Goal: Task Accomplishment & Management: Complete application form

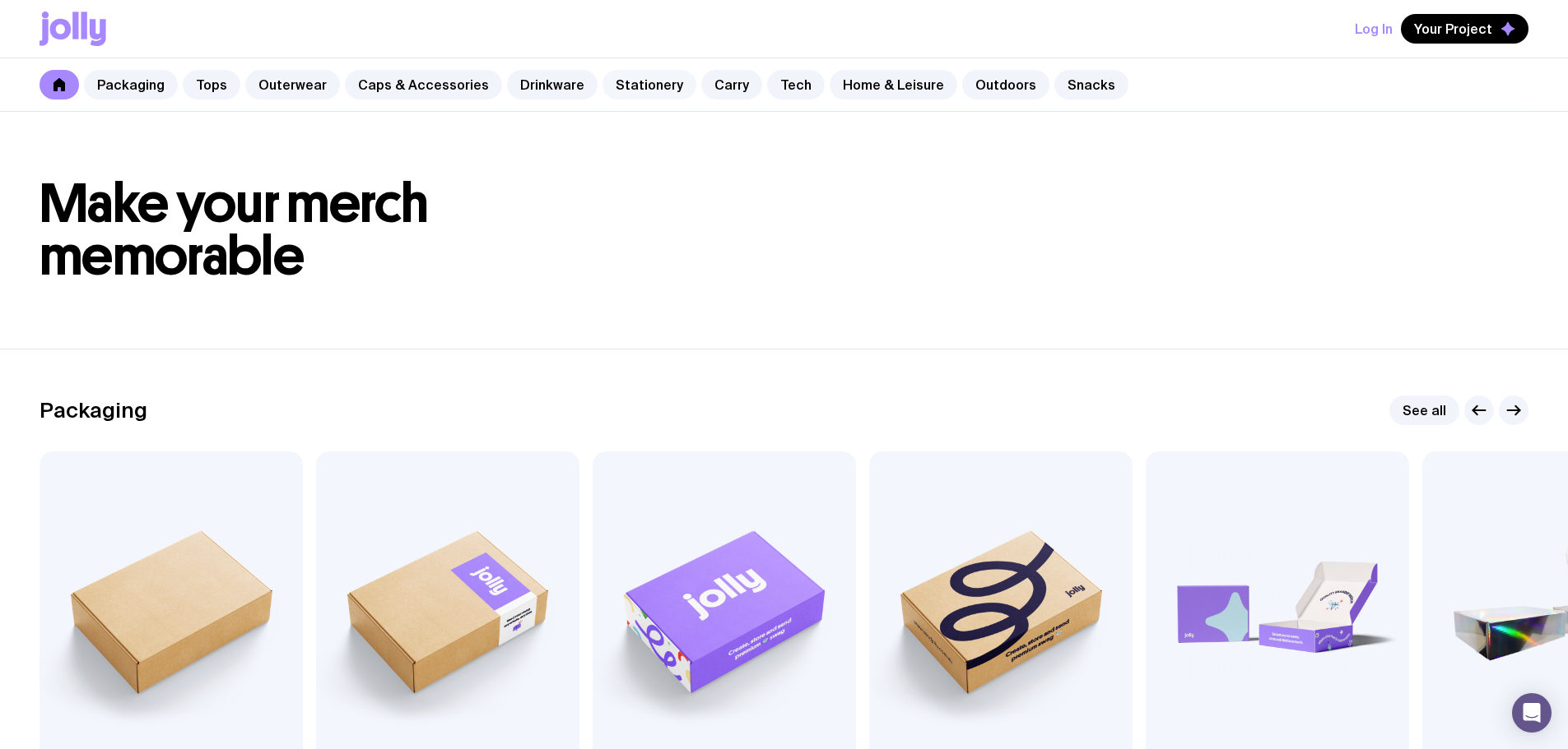
click at [617, 86] on link "Stationery" at bounding box center [649, 84] width 94 height 30
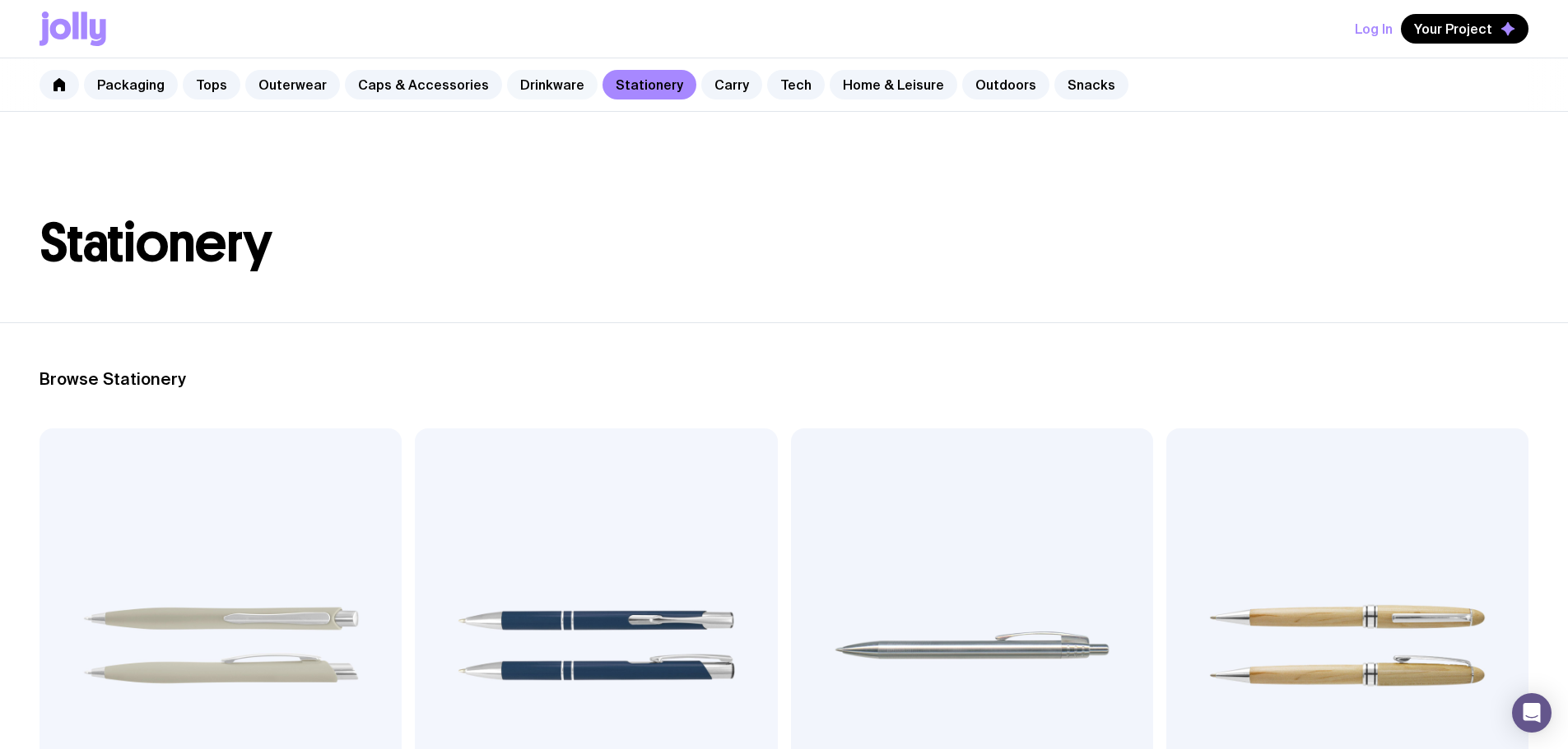
click at [550, 90] on link "Drinkware" at bounding box center [552, 84] width 91 height 30
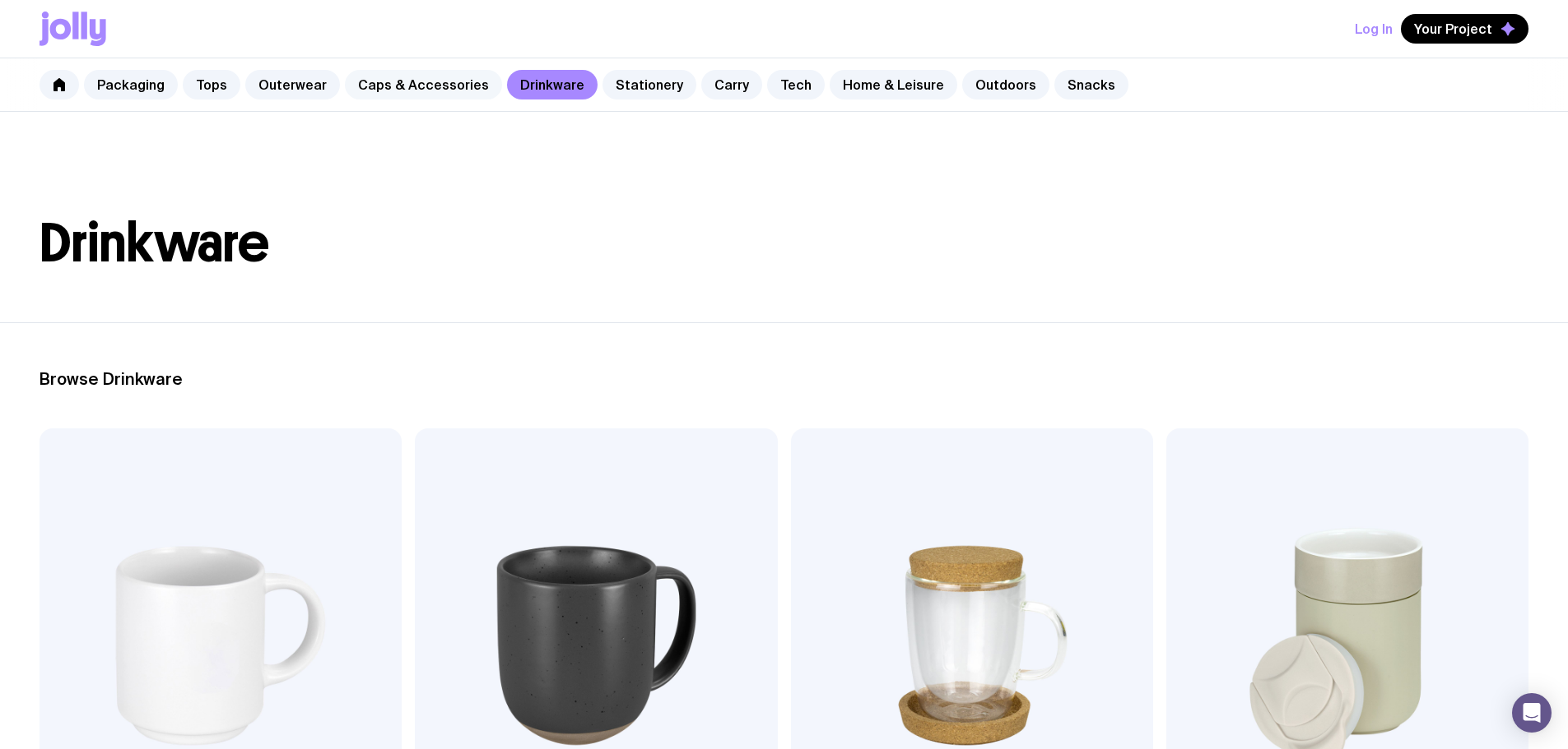
click at [376, 90] on link "Caps & Accessories" at bounding box center [423, 84] width 157 height 30
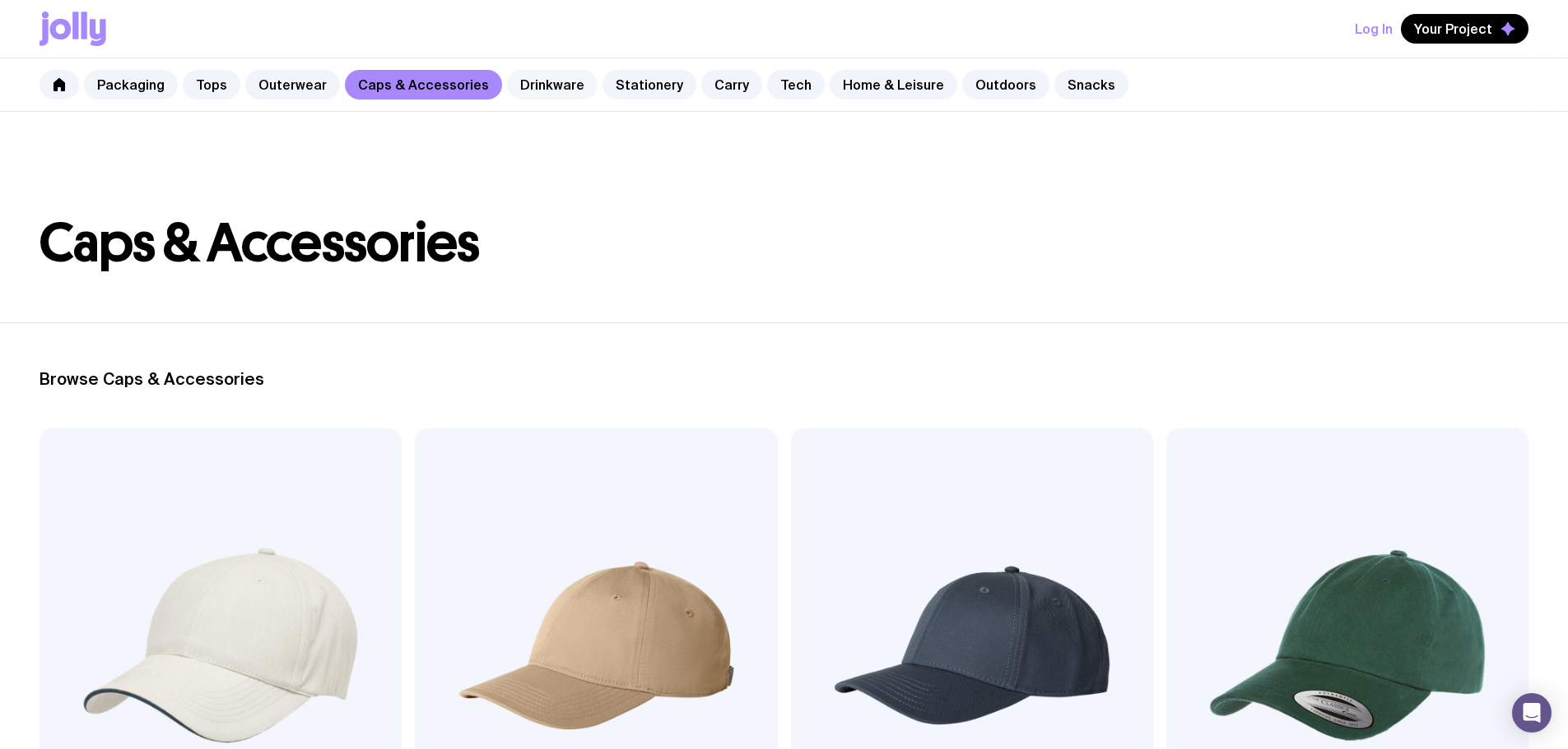
click at [532, 84] on link "Drinkware" at bounding box center [552, 84] width 91 height 30
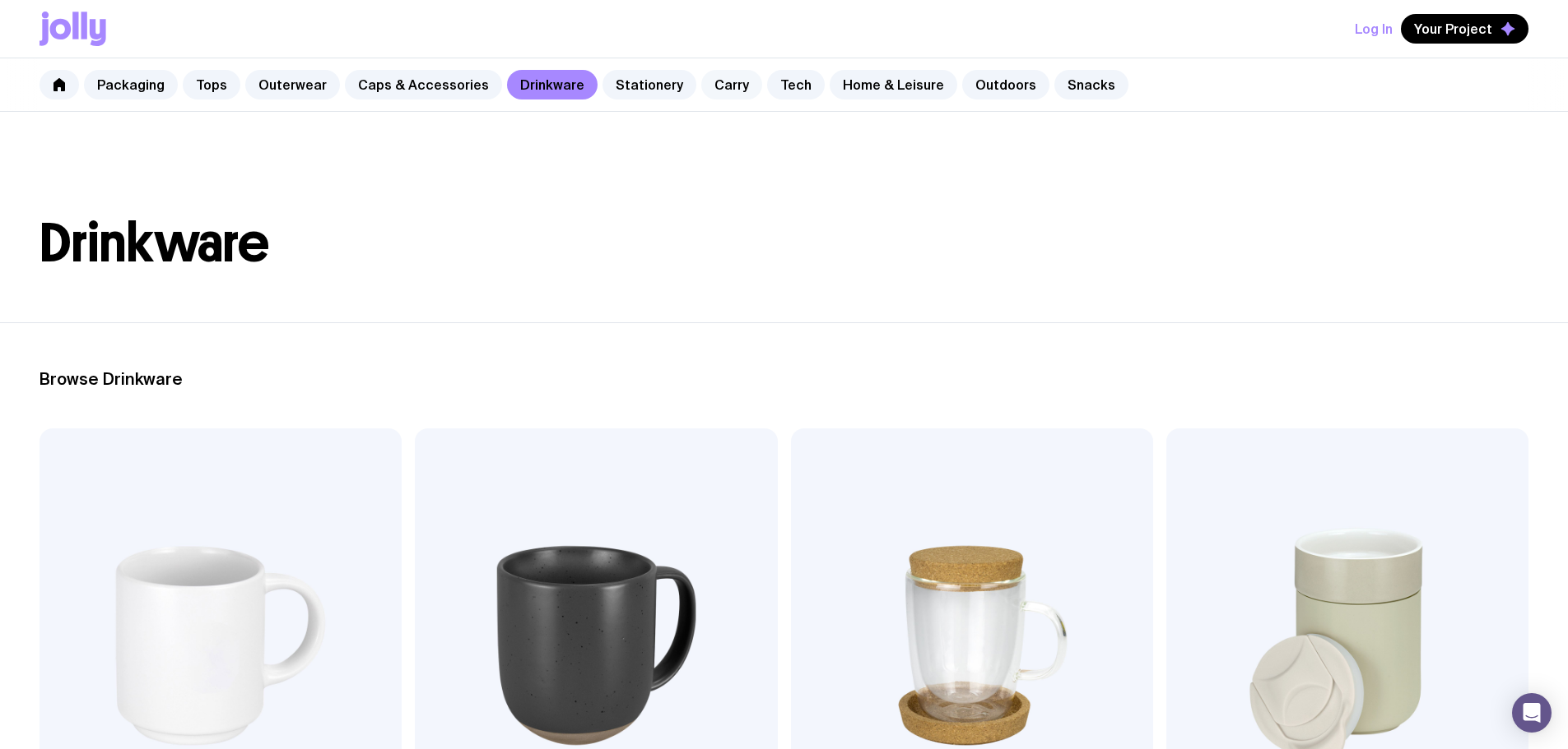
click at [717, 94] on link "Carry" at bounding box center [731, 84] width 61 height 30
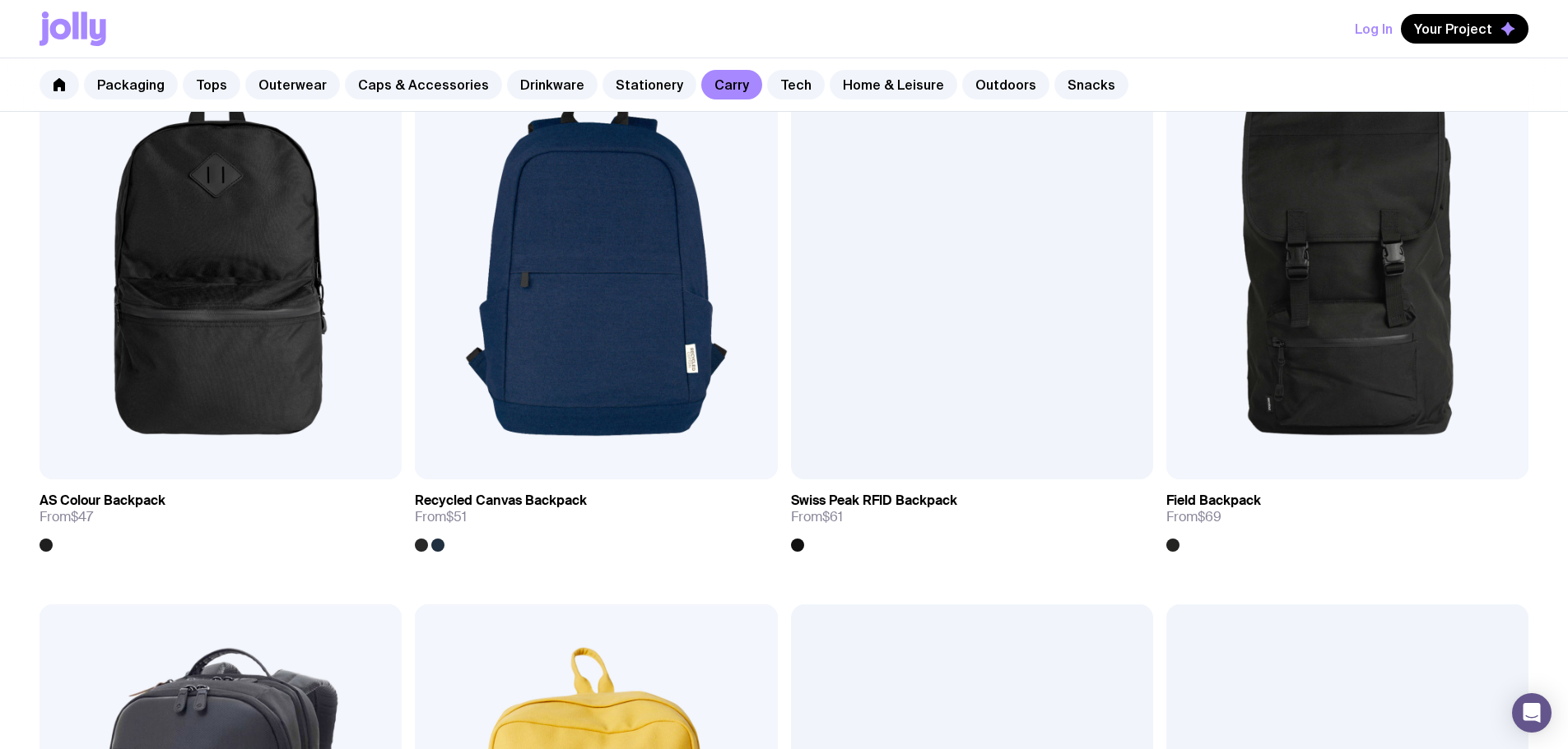
scroll to position [1481, 0]
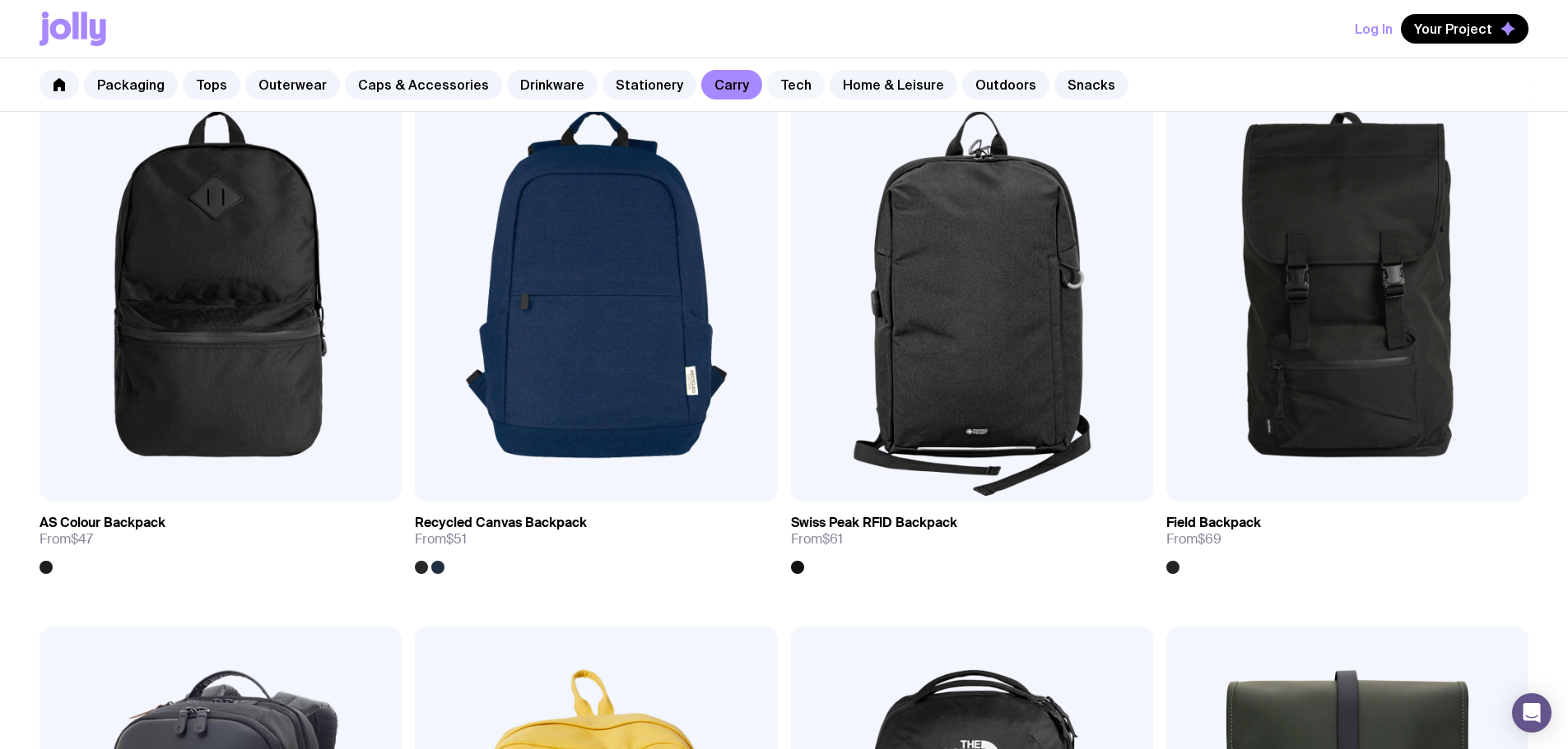
click at [769, 90] on link "Tech" at bounding box center [795, 84] width 57 height 30
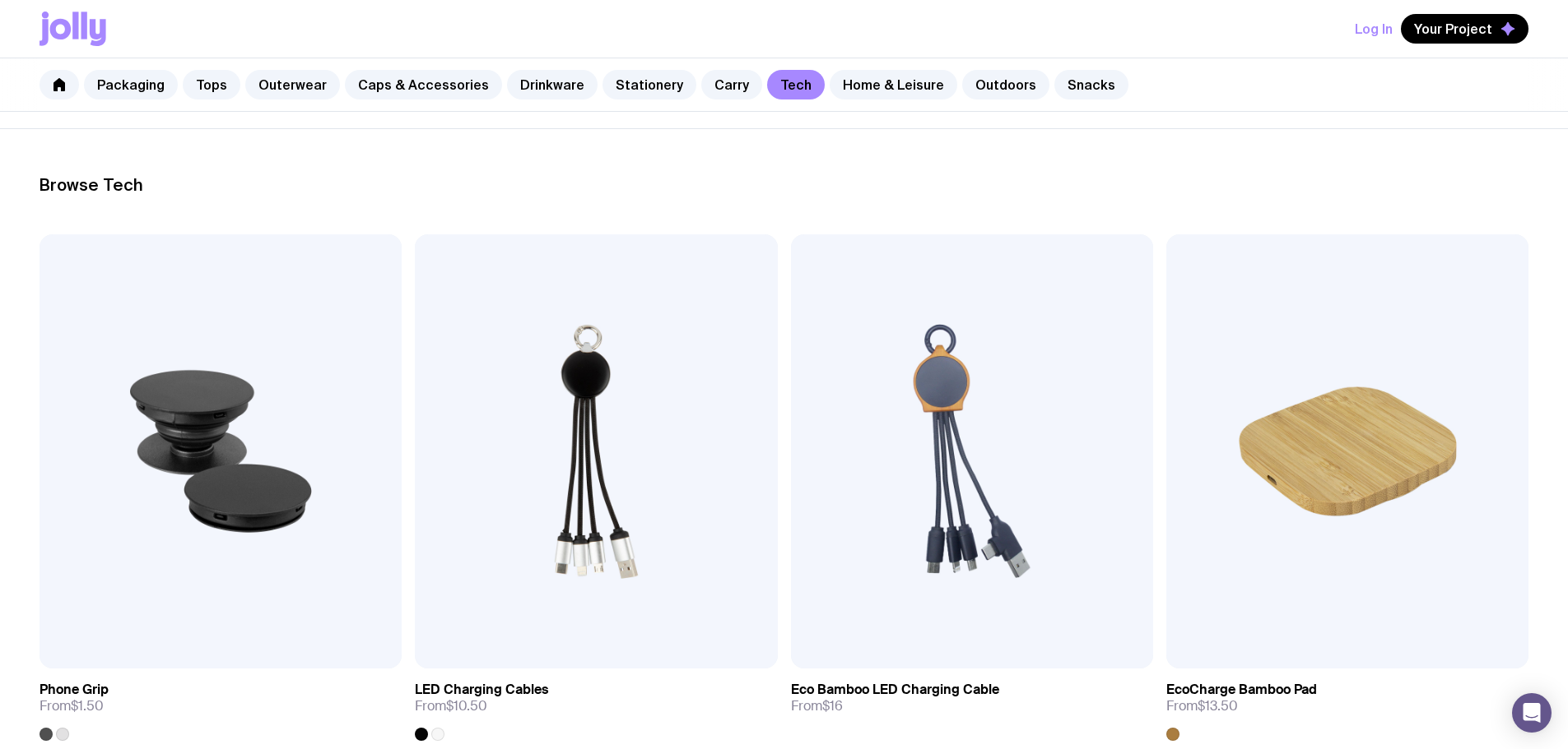
scroll to position [247, 0]
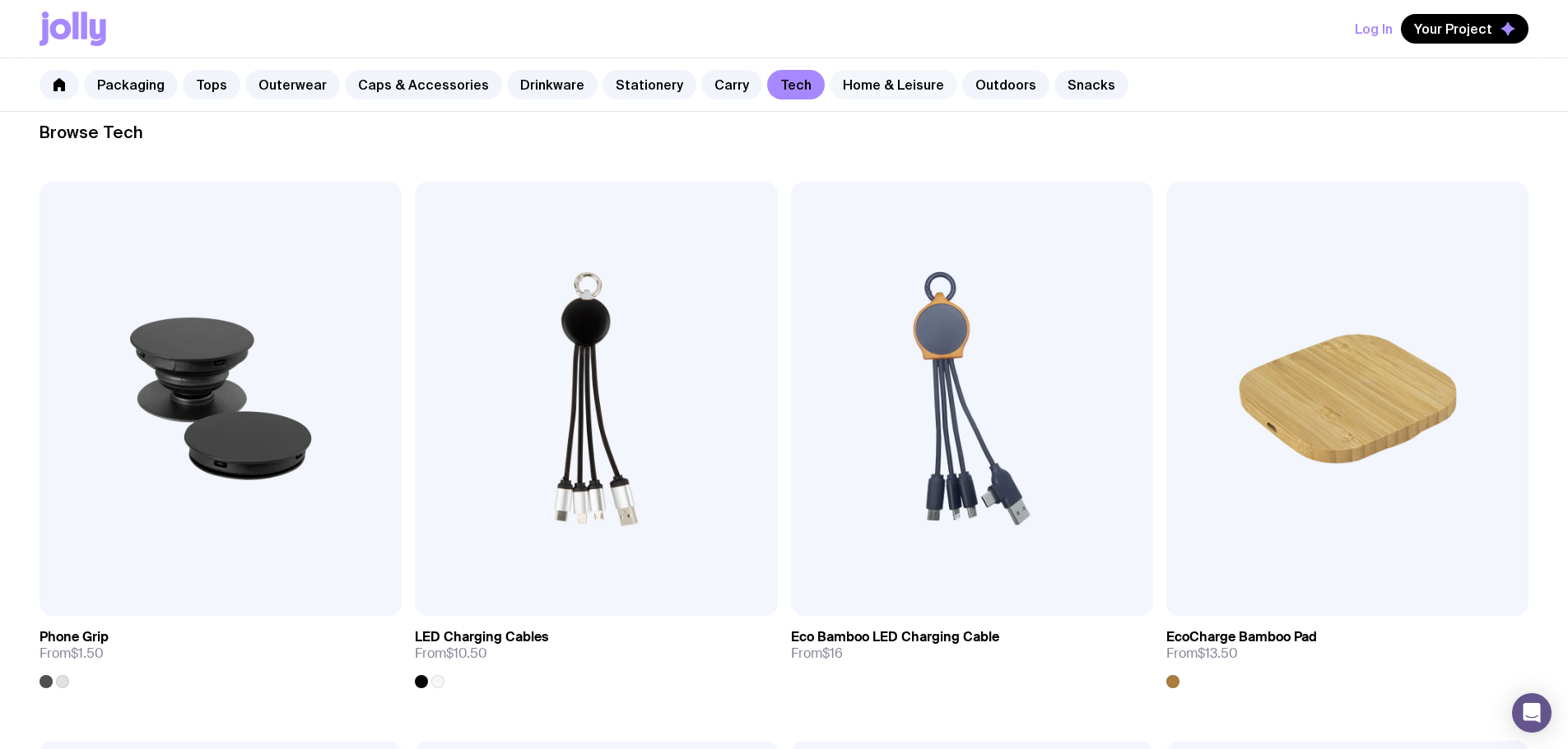
click at [870, 84] on link "Home & Leisure" at bounding box center [893, 84] width 127 height 30
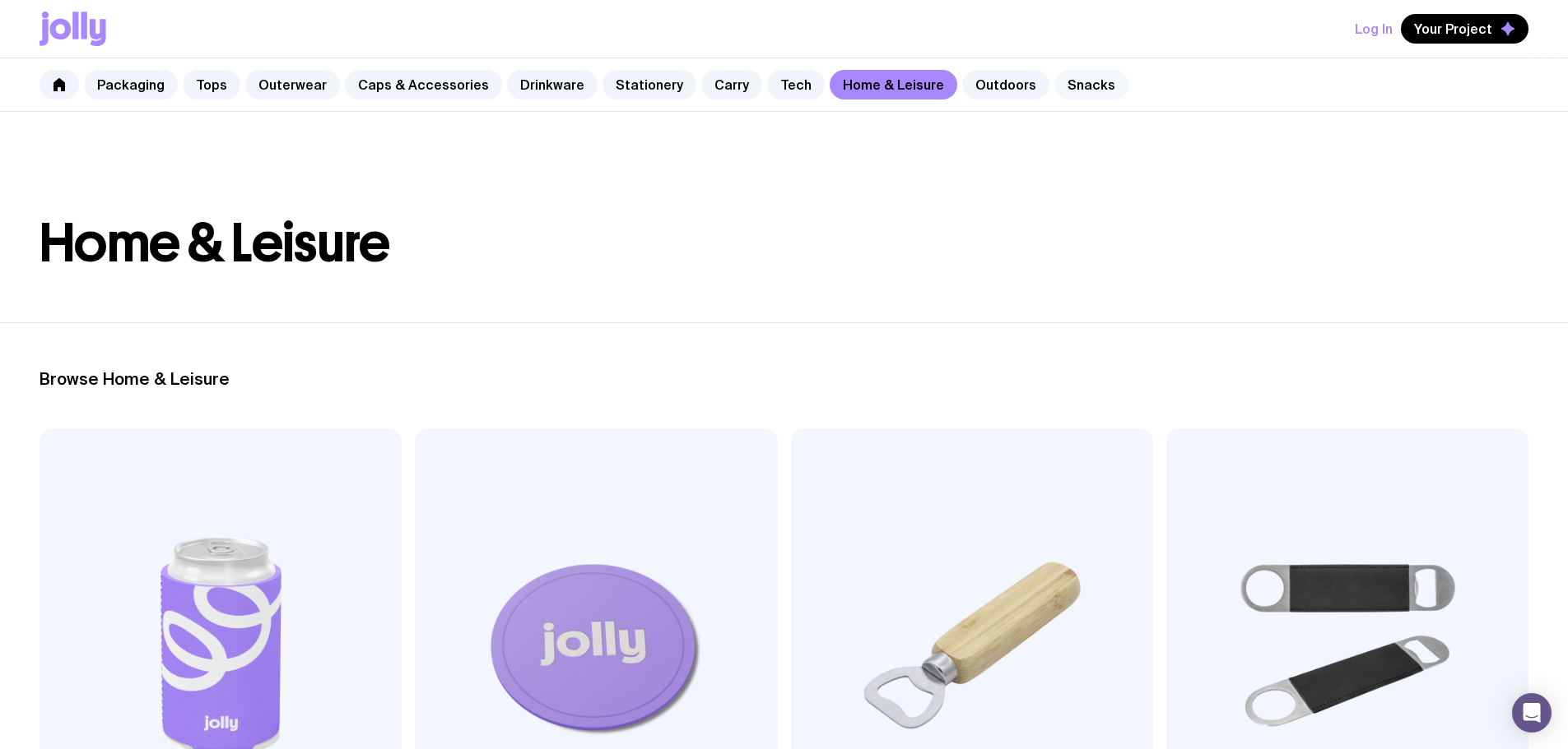
click at [1055, 92] on link "Snacks" at bounding box center [1092, 84] width 74 height 30
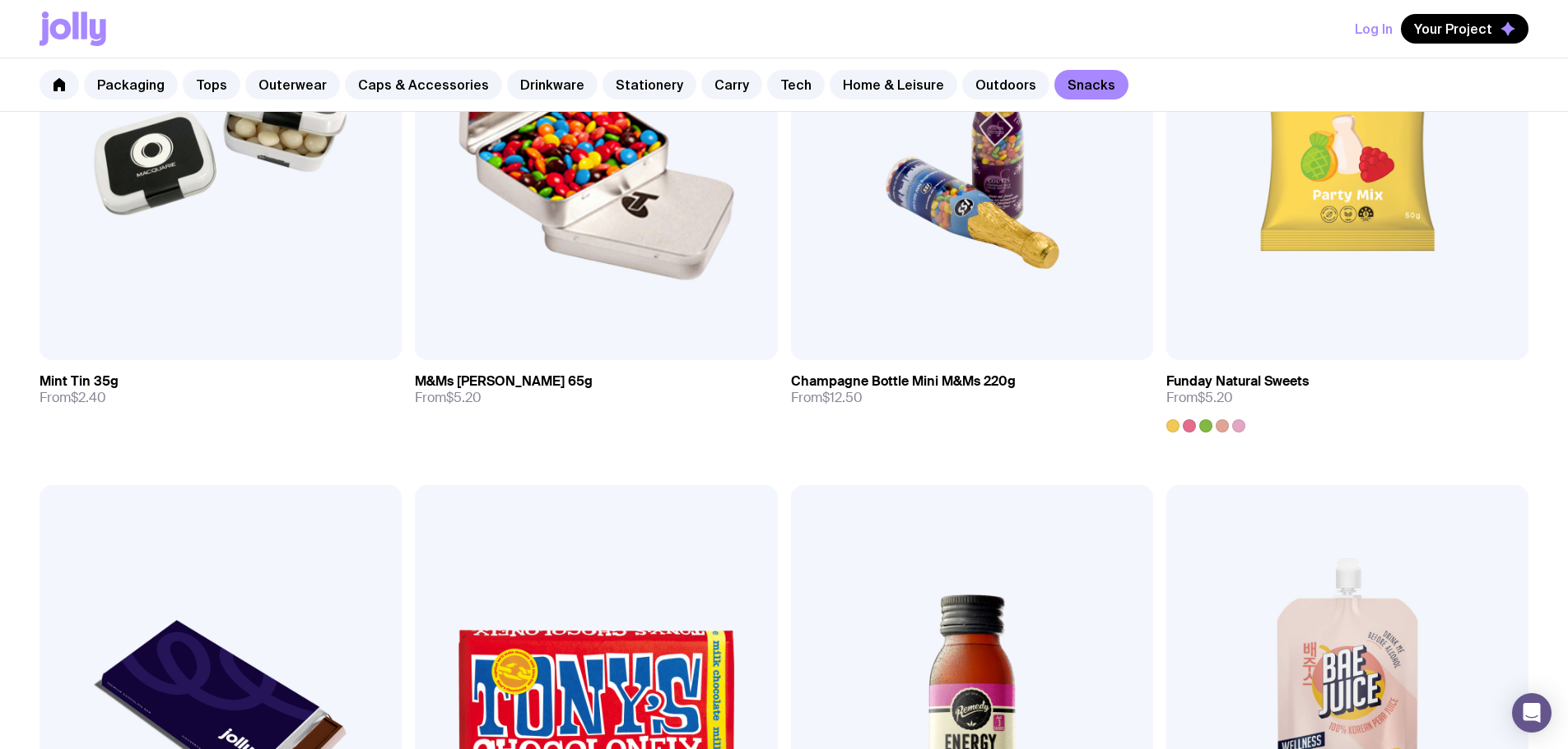
scroll to position [71, 0]
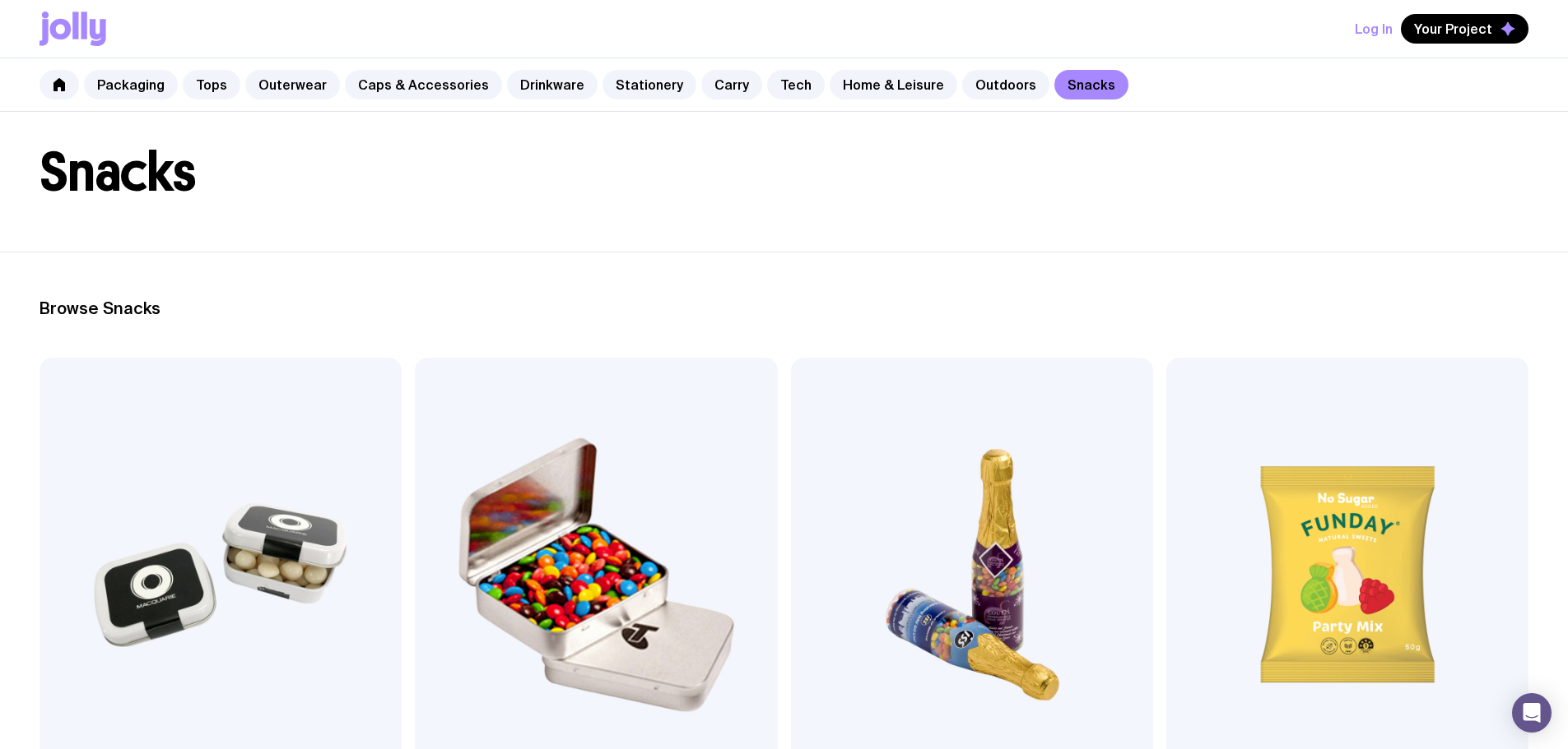
drag, startPoint x: 91, startPoint y: 29, endPoint x: 93, endPoint y: 40, distance: 11.2
click at [91, 30] on icon at bounding box center [98, 33] width 16 height 27
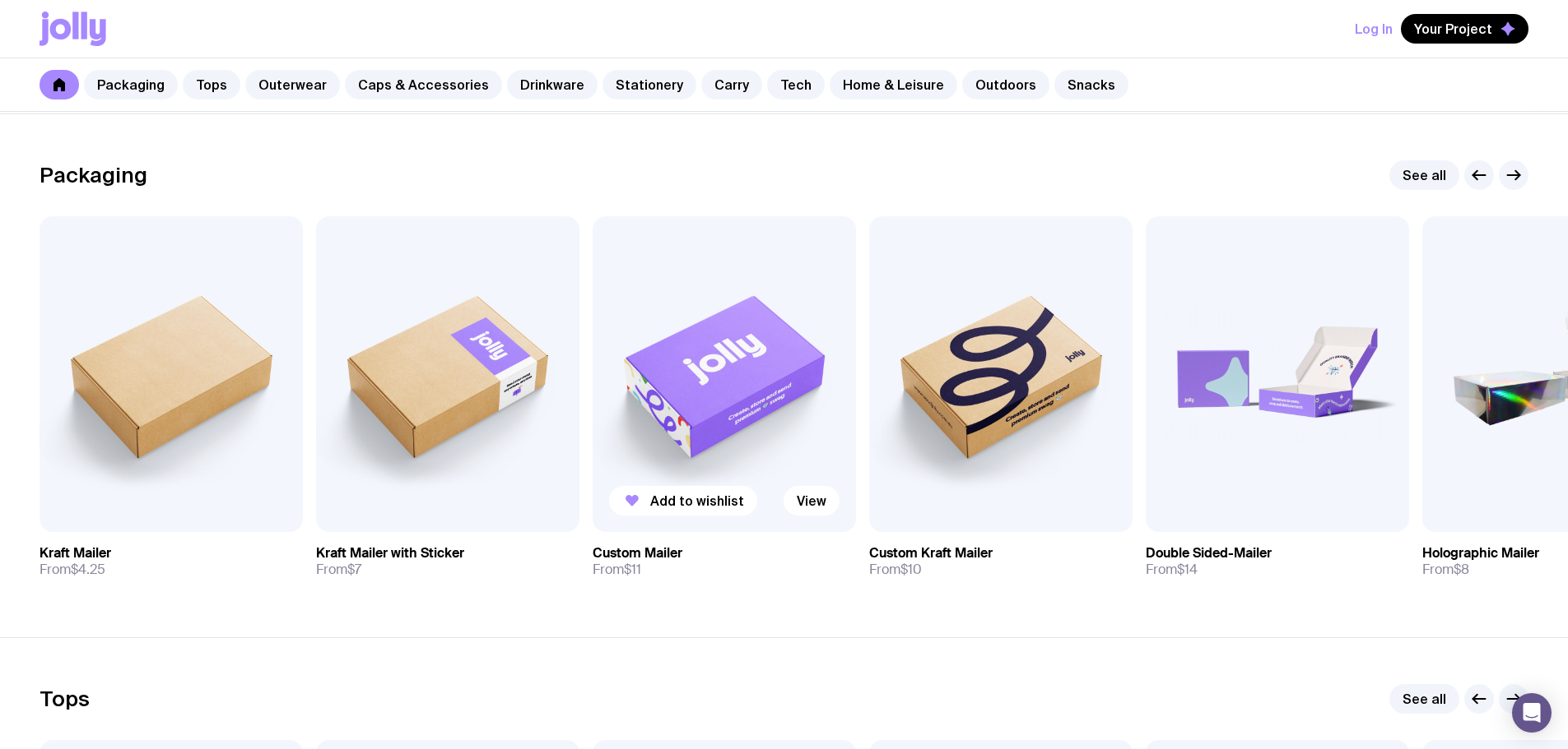
scroll to position [247, 0]
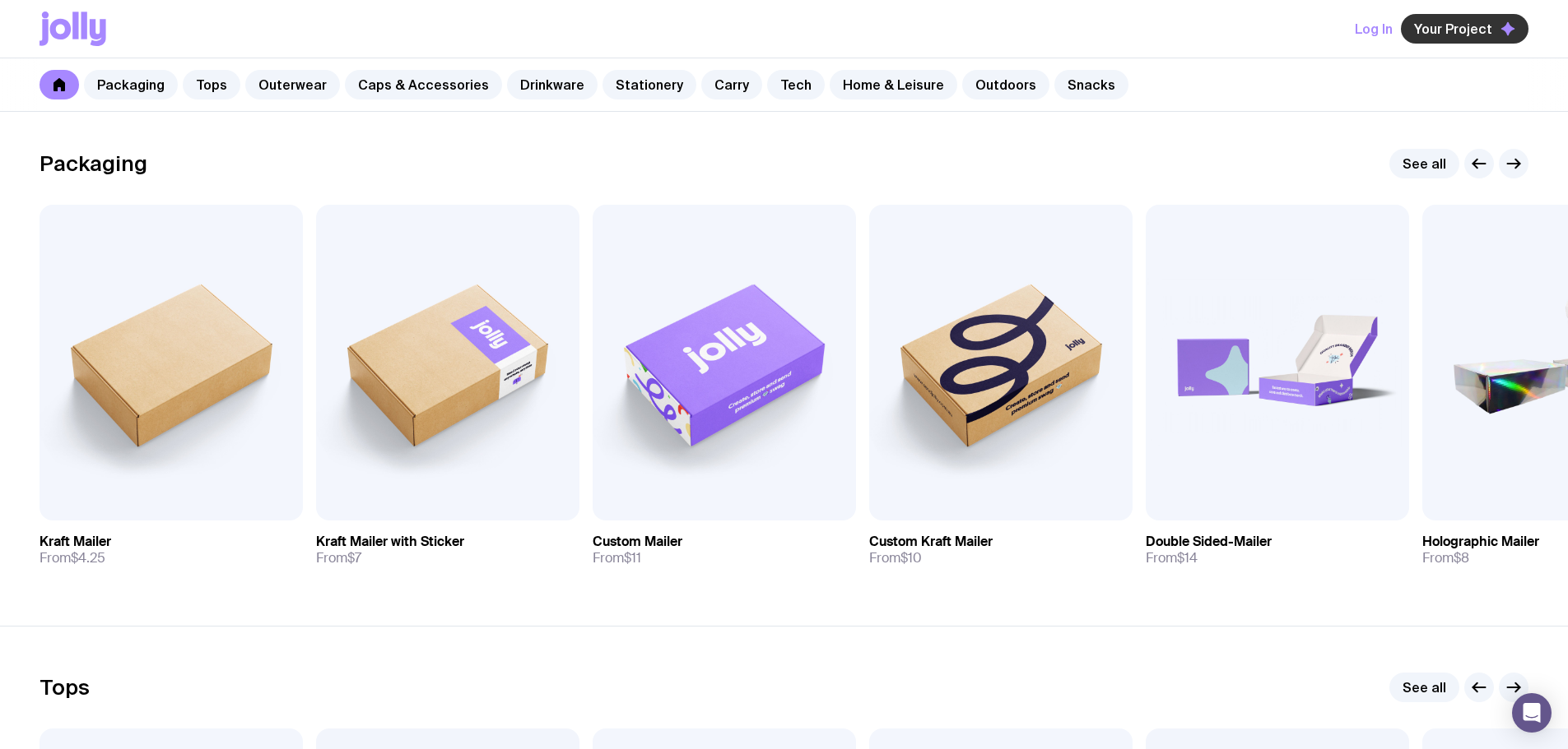
click at [1474, 31] on span "Your Project" at bounding box center [1454, 29] width 78 height 16
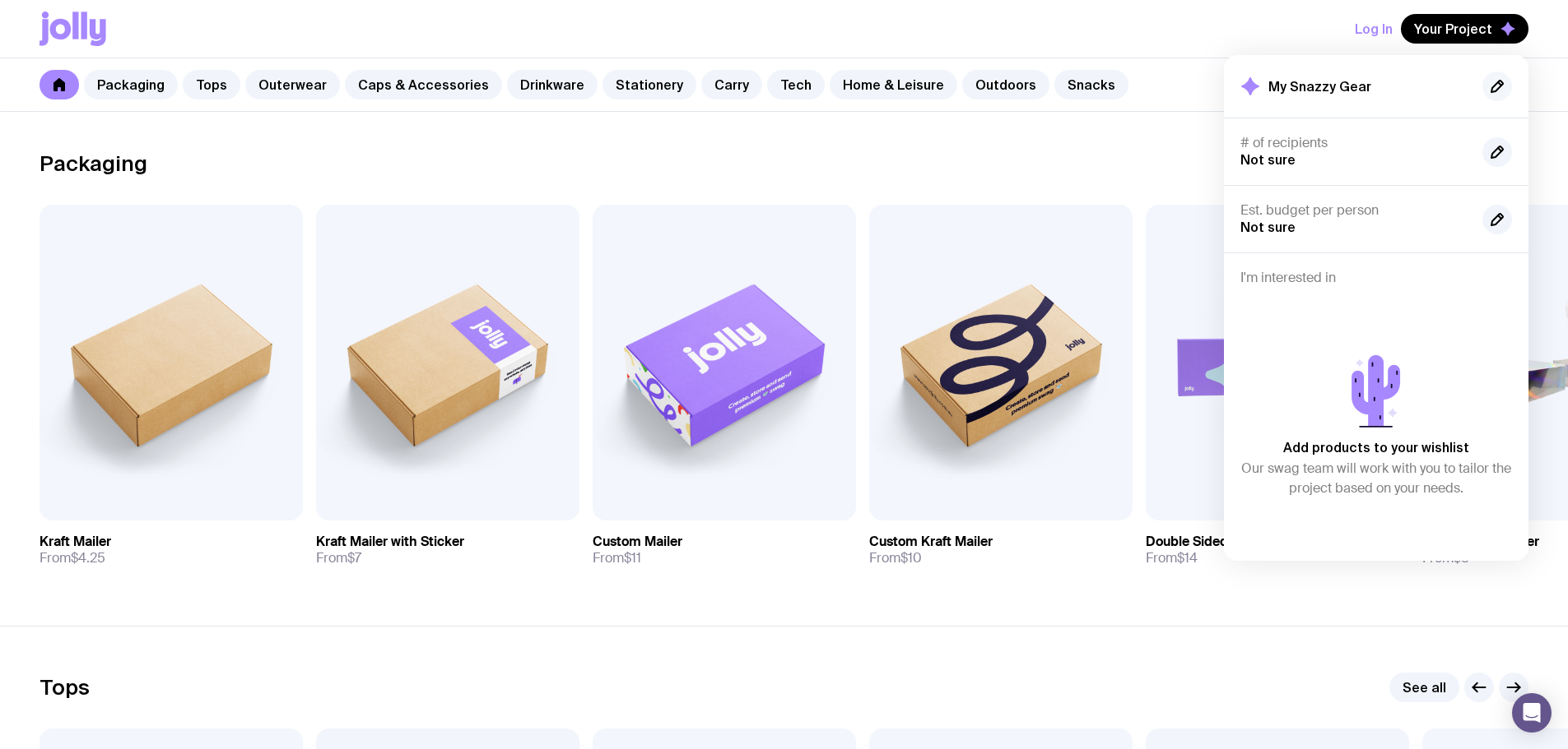
click at [1494, 87] on icon "button" at bounding box center [1497, 86] width 12 height 12
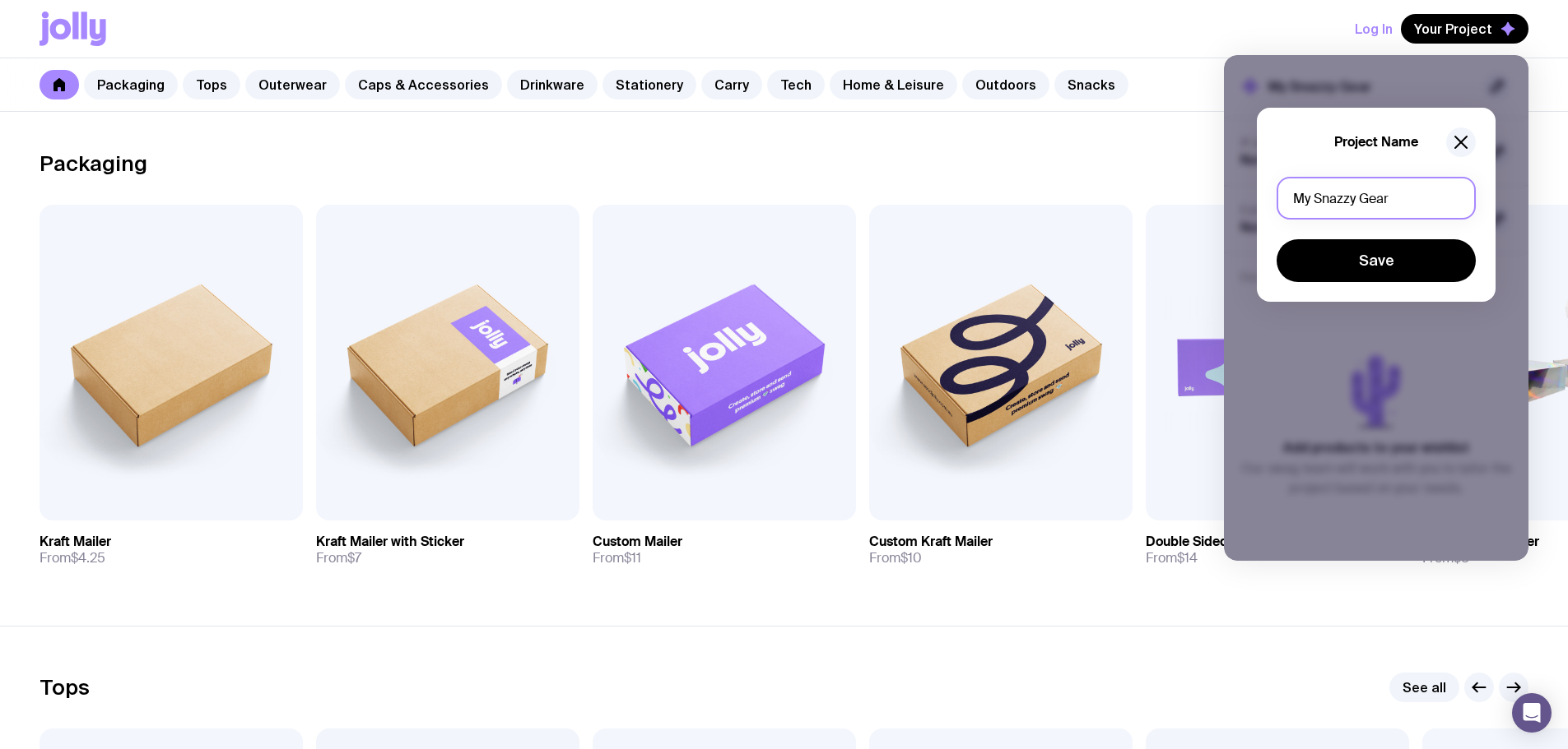
click at [1390, 197] on input "My Snazzy Gear" at bounding box center [1375, 198] width 199 height 43
click at [1365, 200] on input "HQ Welcom Pack" at bounding box center [1375, 198] width 199 height 43
type input "HQ Welcome Pack"
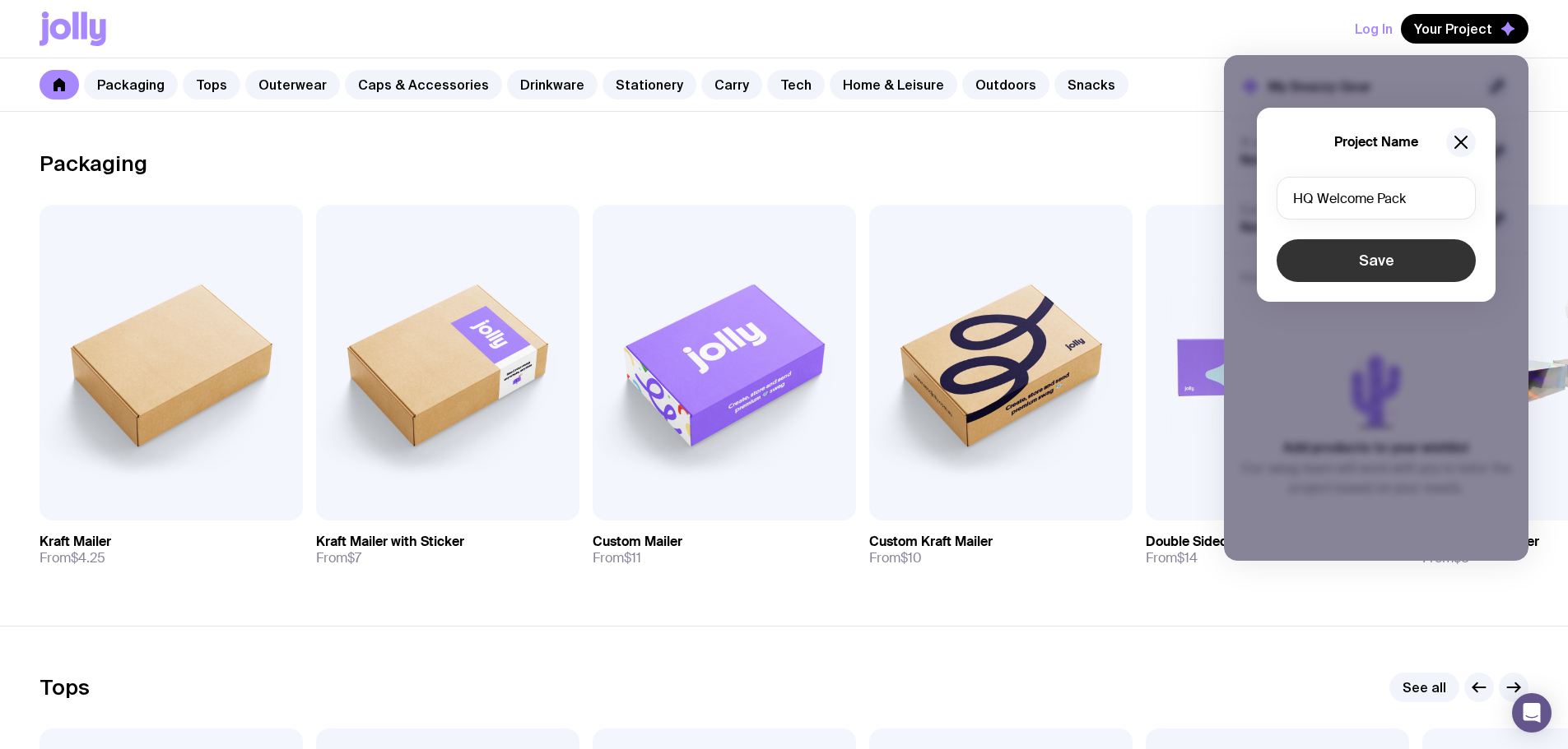
click at [1376, 251] on button "Save" at bounding box center [1375, 261] width 199 height 43
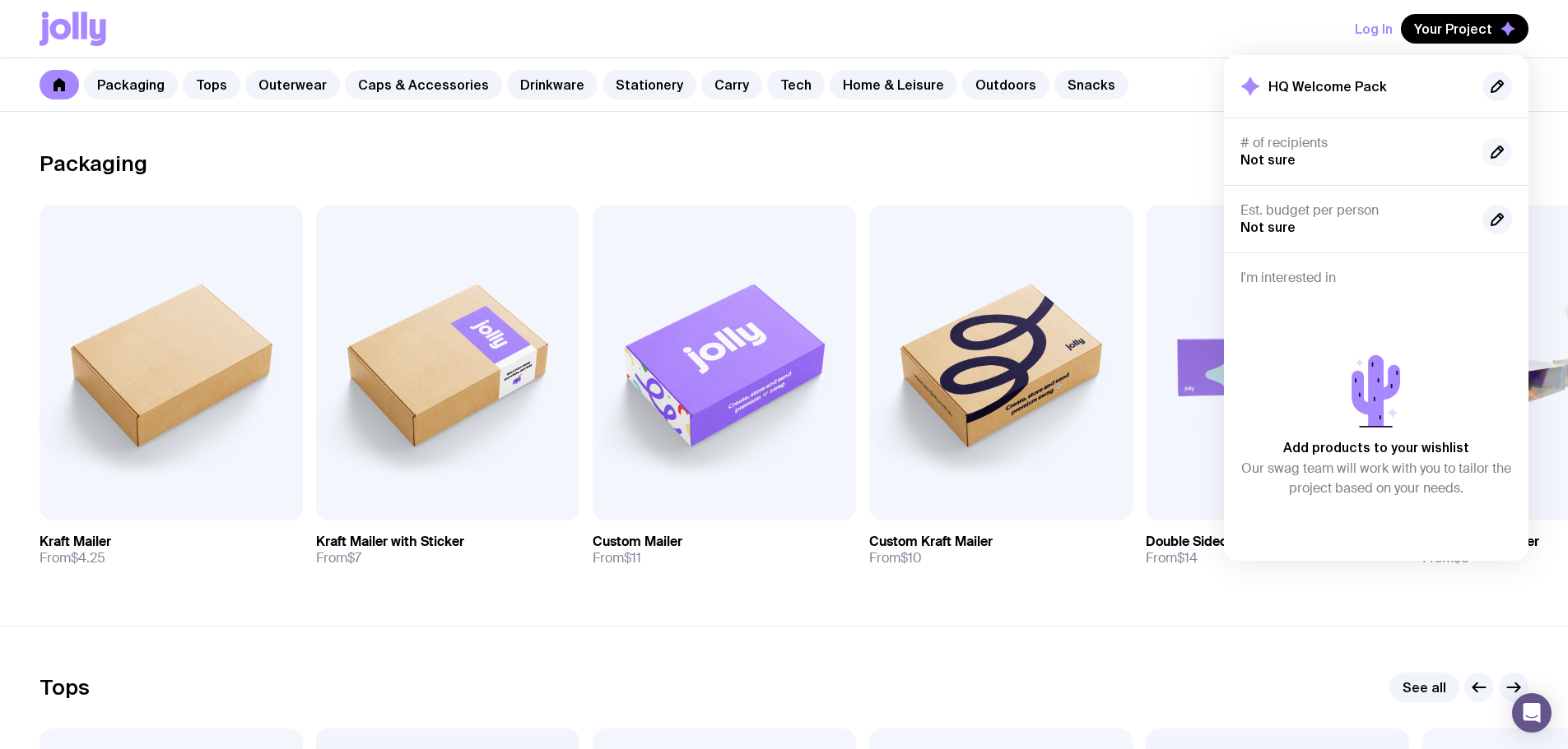
click at [1498, 153] on icon "button" at bounding box center [1497, 153] width 20 height 20
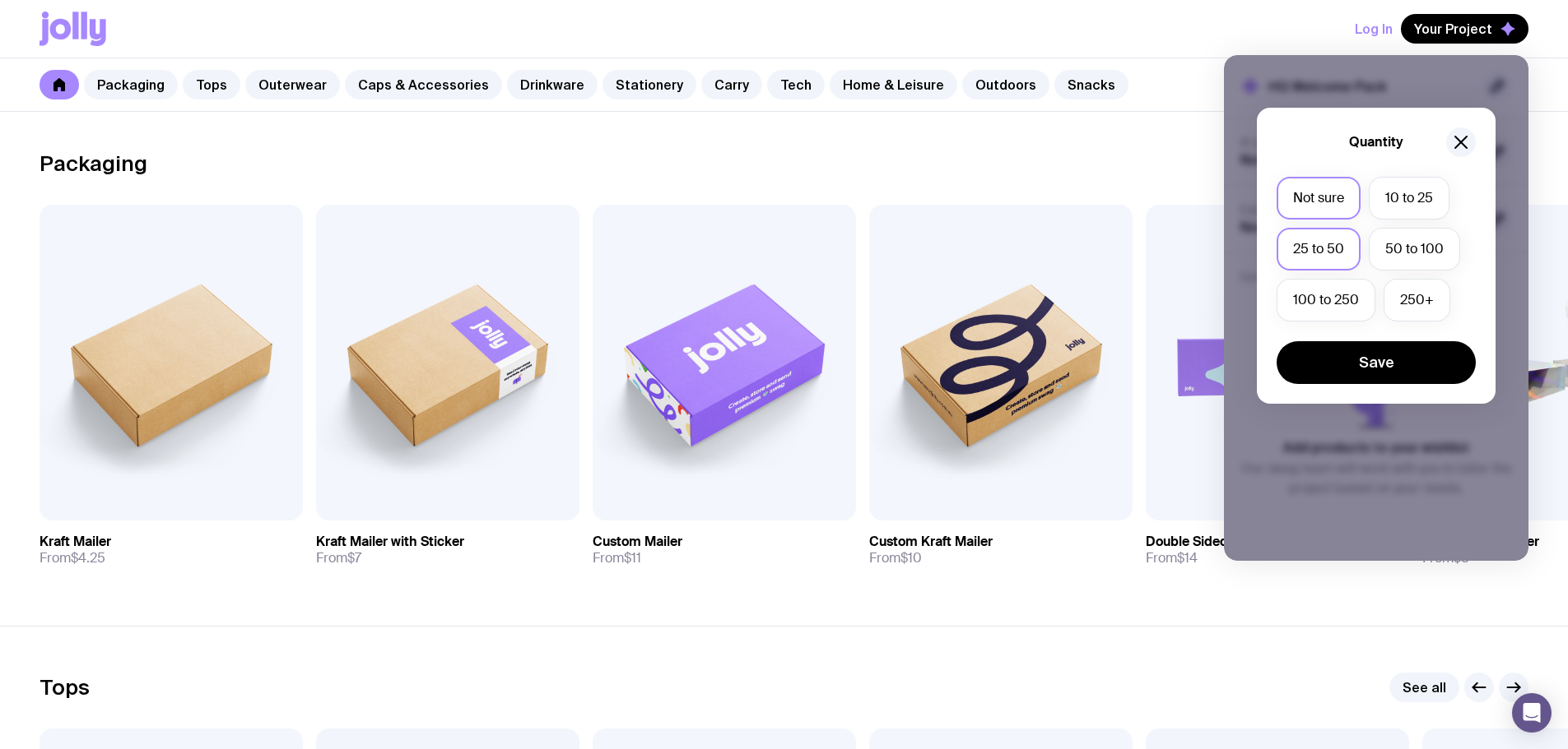
click at [1315, 249] on label "25 to 50" at bounding box center [1318, 249] width 84 height 43
click at [0, 0] on input "25 to 50" at bounding box center [0, 0] width 0 height 0
click at [1372, 363] on button "Save" at bounding box center [1375, 362] width 199 height 43
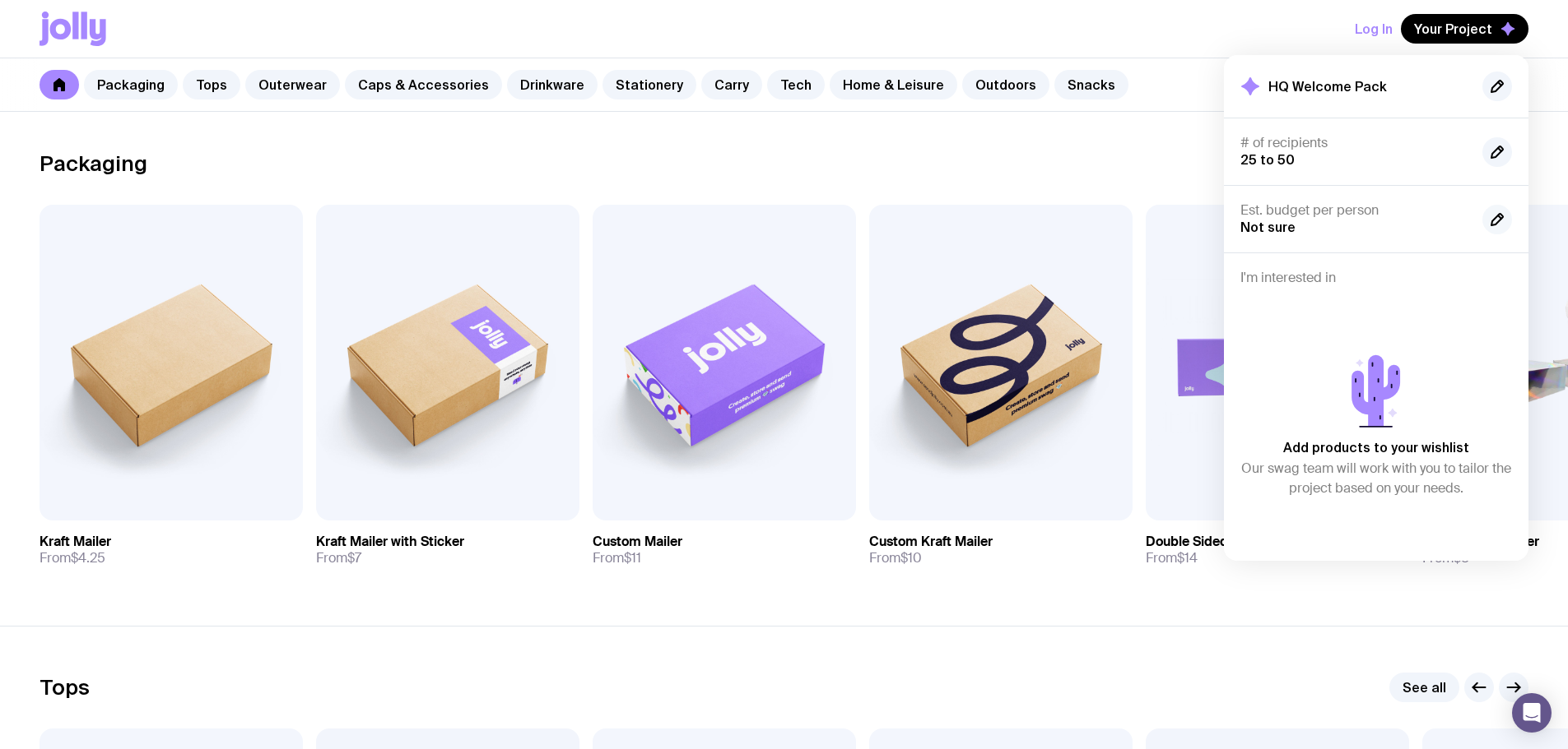
click at [1491, 214] on icon "button" at bounding box center [1497, 220] width 20 height 20
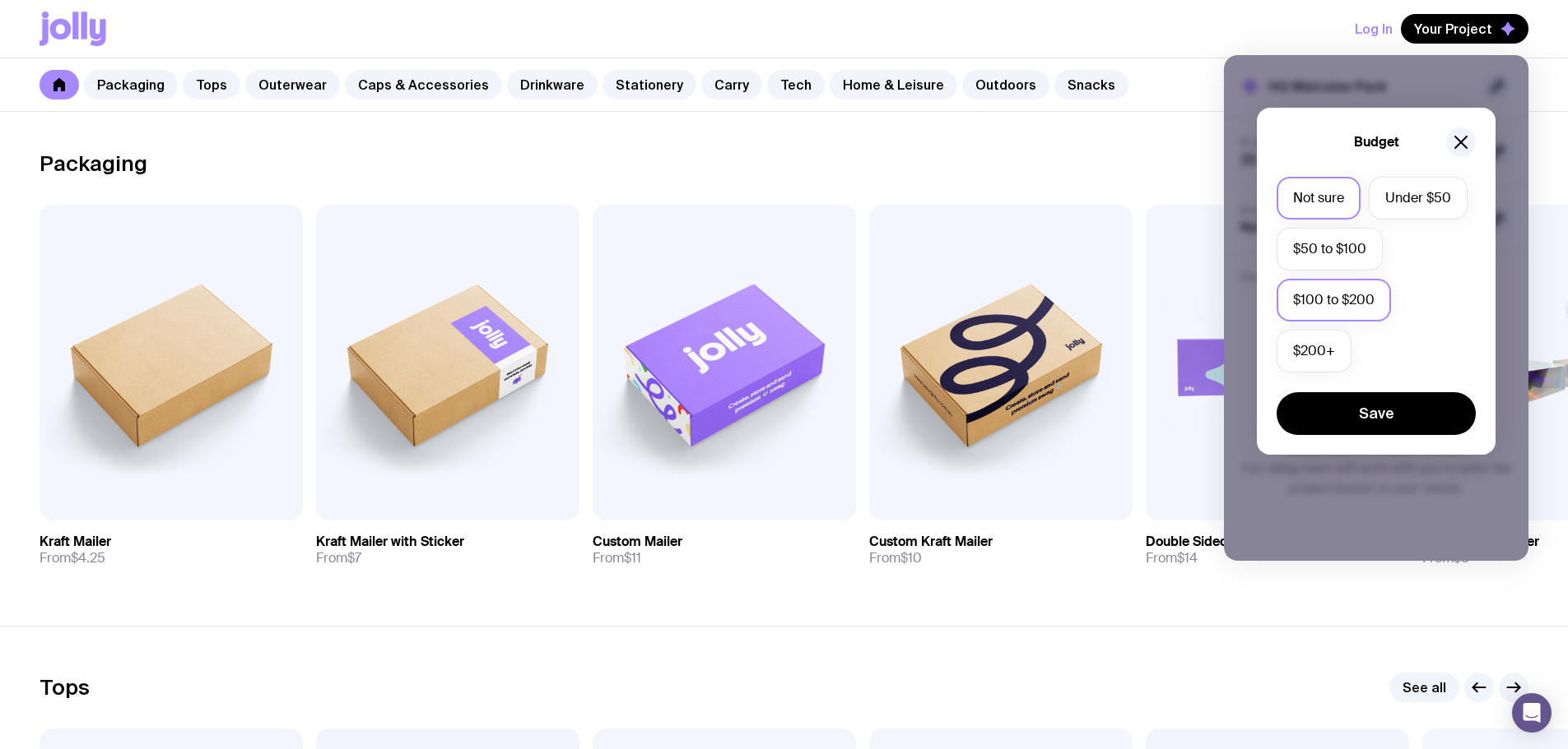
click at [1329, 302] on label "$100 to $200" at bounding box center [1334, 300] width 114 height 43
click at [0, 0] on input "$100 to $200" at bounding box center [0, 0] width 0 height 0
click at [1369, 418] on button "Save" at bounding box center [1375, 413] width 199 height 43
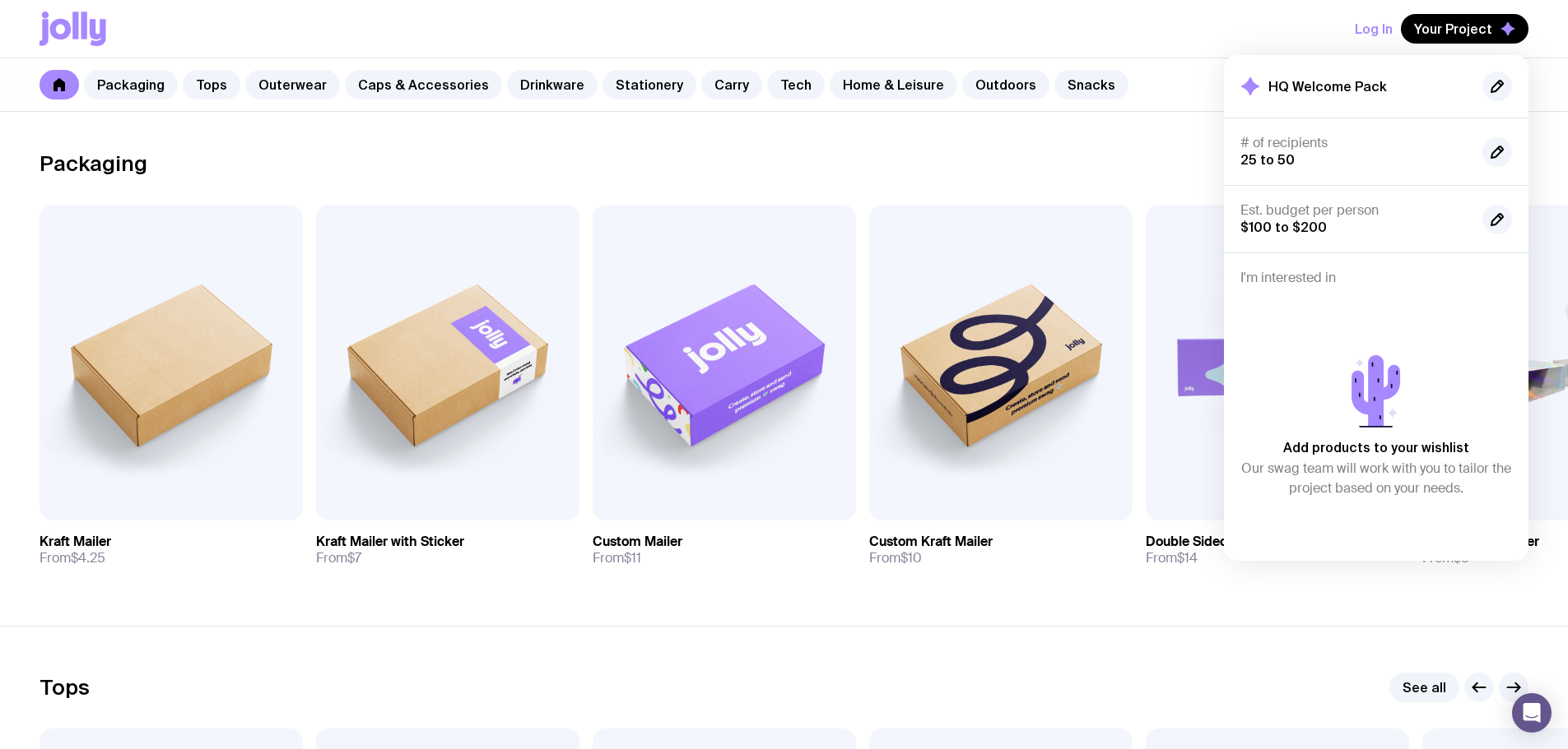
click at [1291, 284] on h4 "I'm interested in" at bounding box center [1375, 278] width 272 height 16
click at [1241, 278] on h4 "I'm interested in" at bounding box center [1375, 278] width 272 height 16
click at [1265, 276] on h4 "I'm interested in" at bounding box center [1375, 278] width 272 height 16
click at [1249, 281] on h4 "I'm interested in" at bounding box center [1375, 278] width 272 height 16
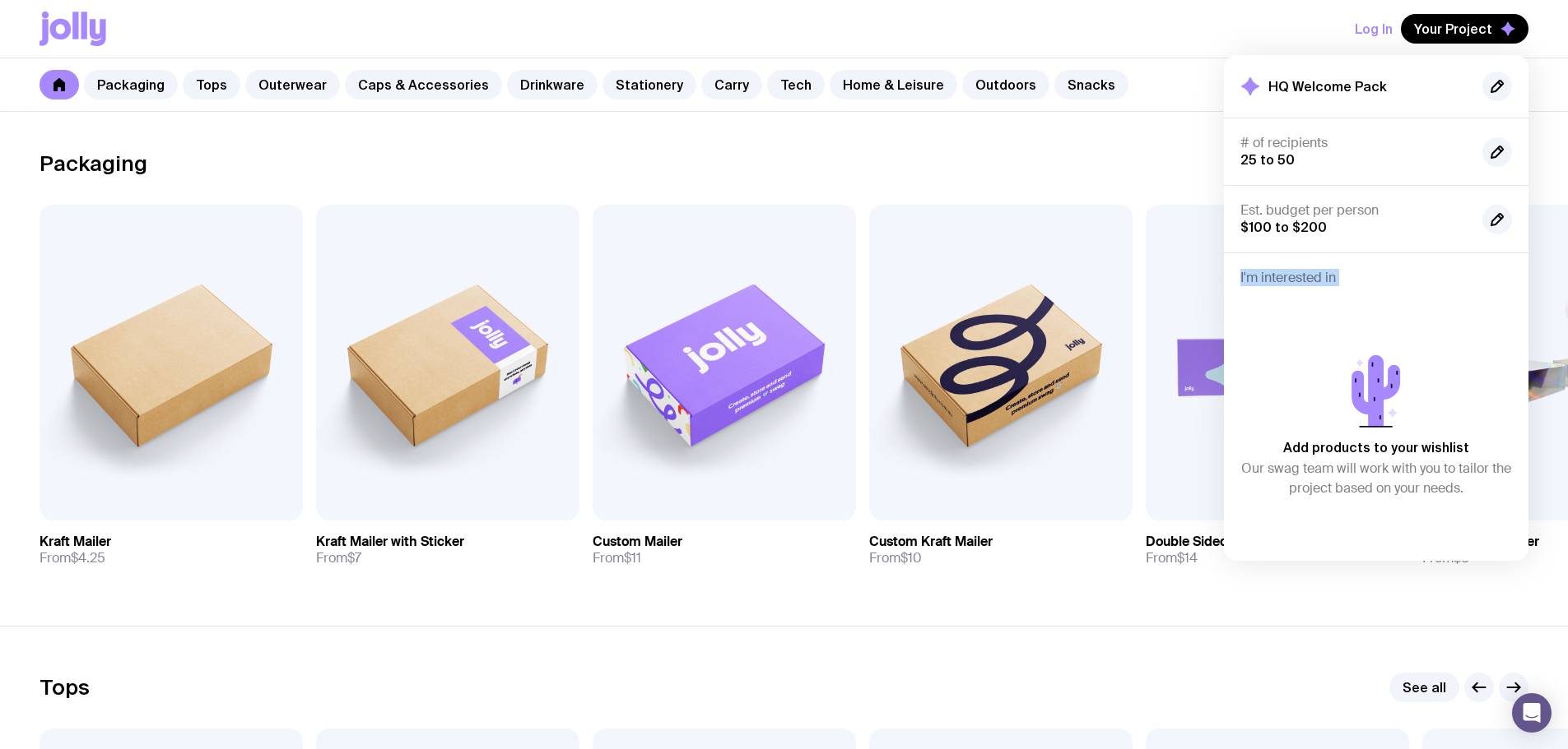
click at [1249, 281] on h4 "I'm interested in" at bounding box center [1375, 278] width 272 height 16
drag, startPoint x: 1014, startPoint y: 422, endPoint x: 1216, endPoint y: 340, distance: 218.0
click at [1216, 340] on div "Add to wishlist View Kraft Mailer From $4.25 Add to wishlist View Kraft Mailer …" at bounding box center [783, 392] width 1489 height 375
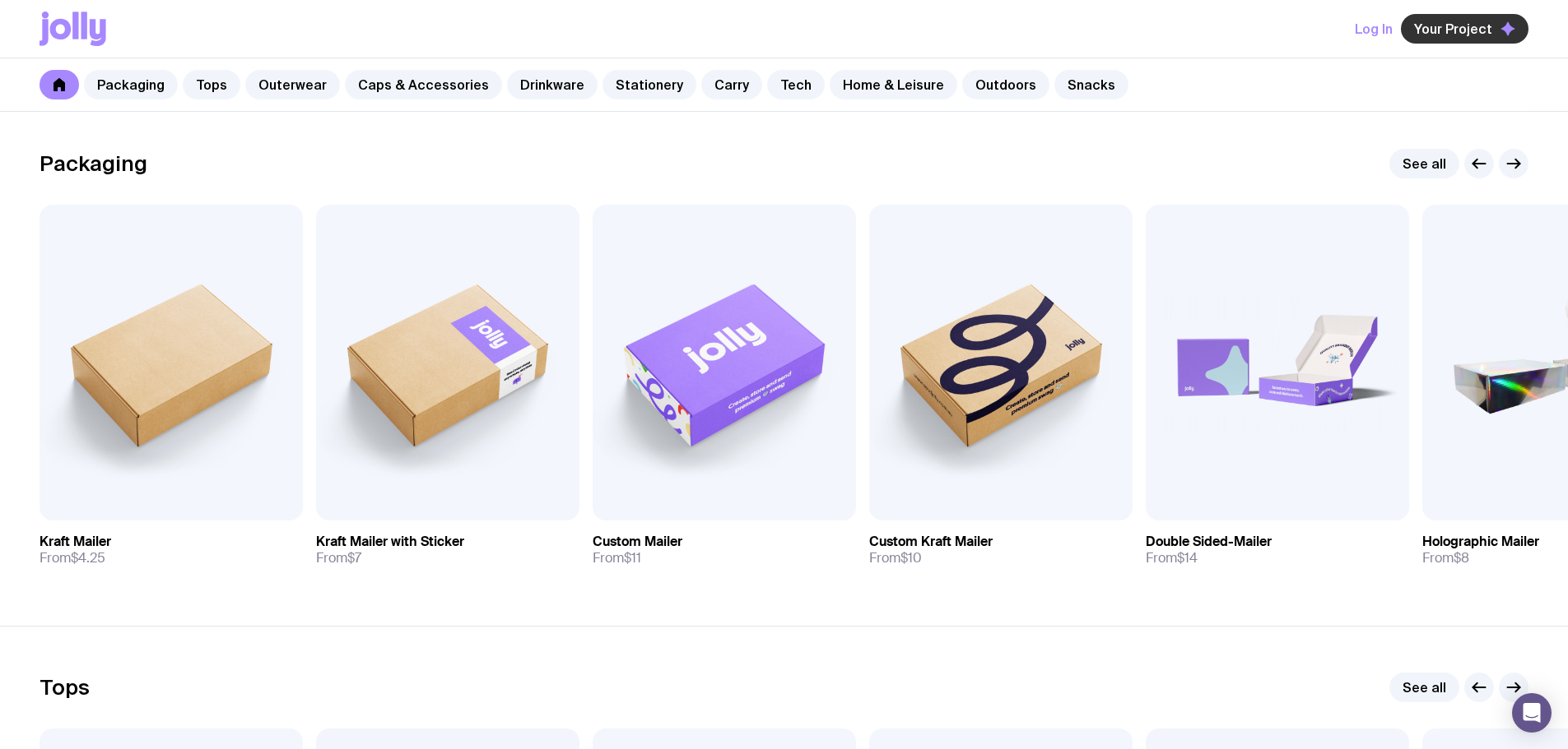
click at [1458, 26] on span "Your Project" at bounding box center [1454, 29] width 78 height 16
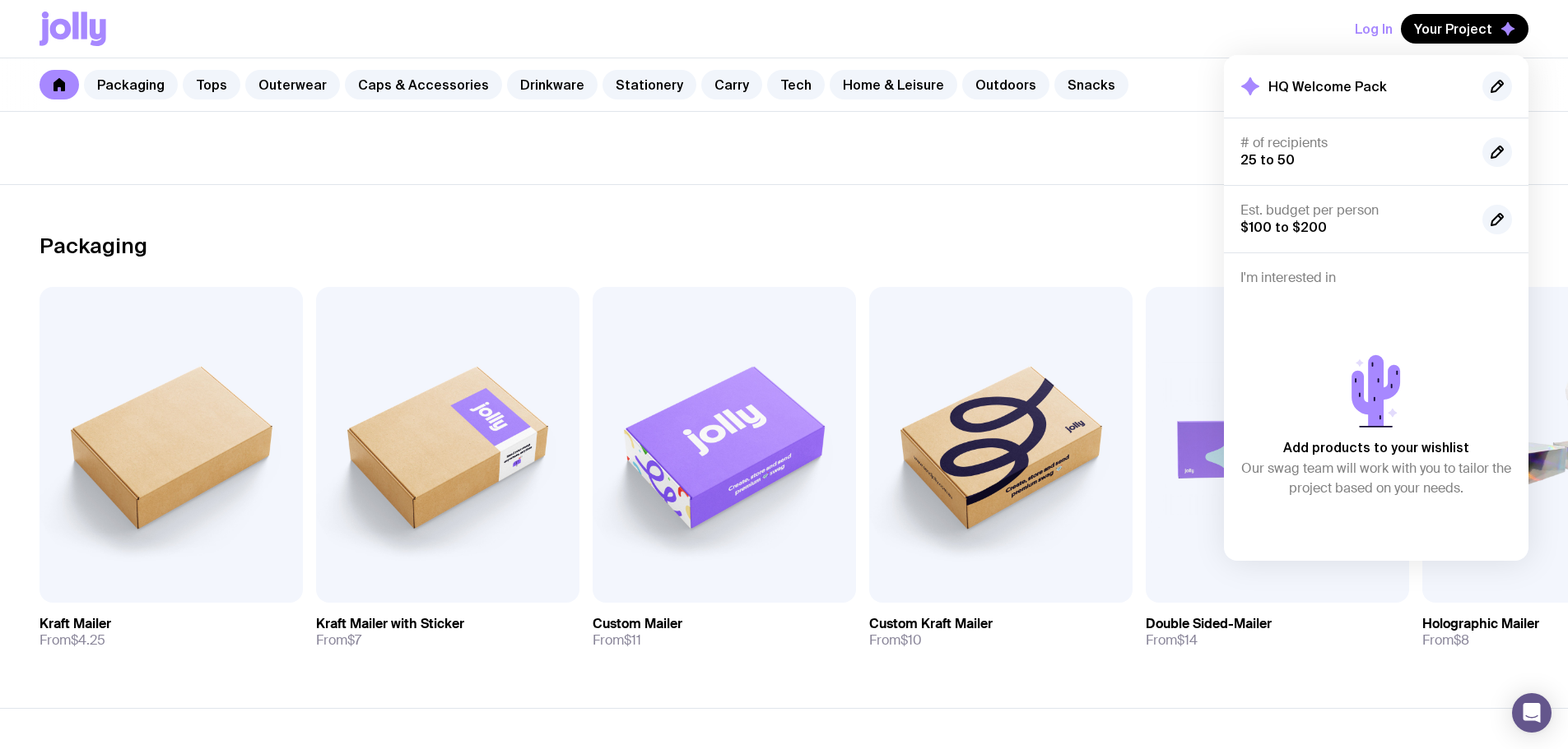
scroll to position [0, 0]
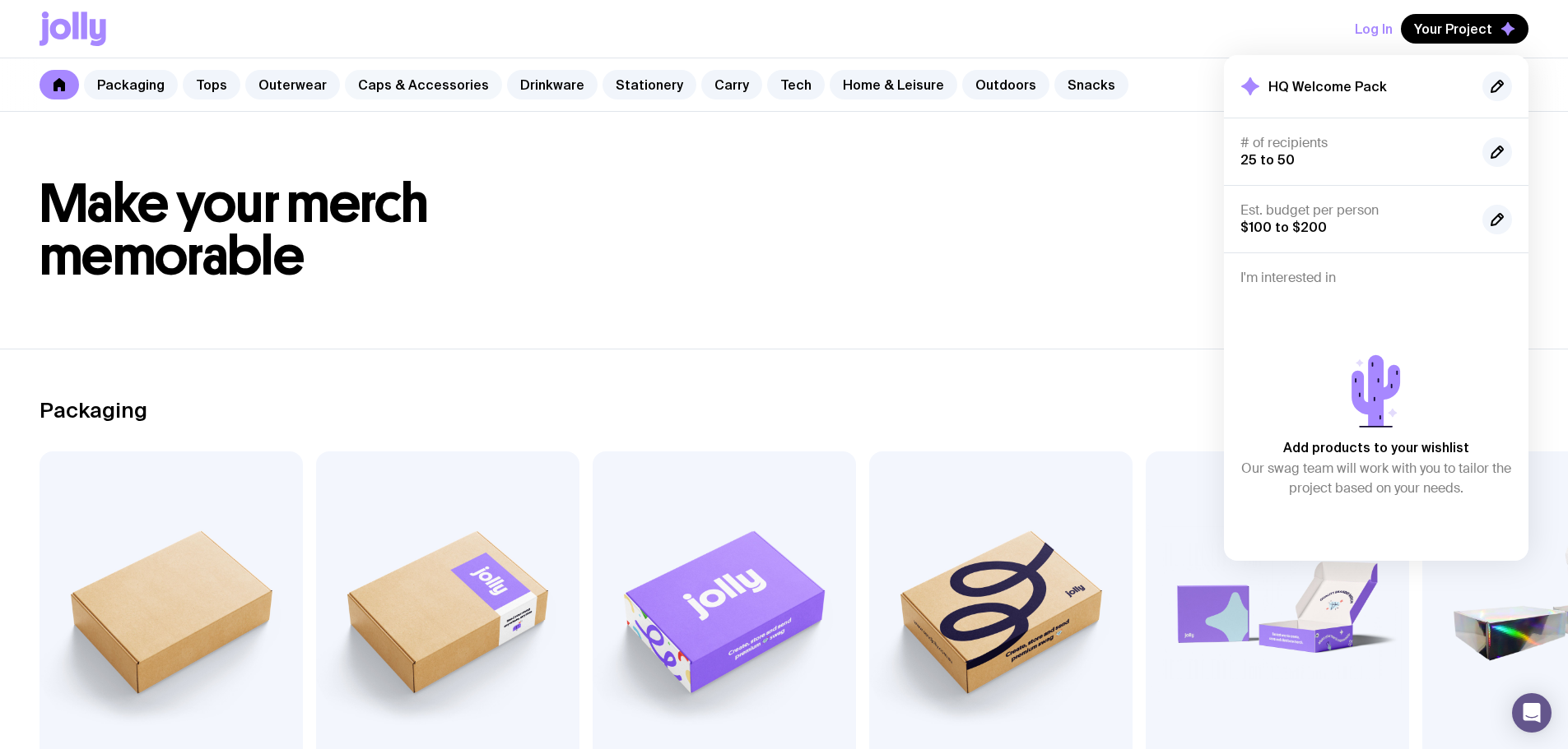
click at [408, 92] on link "Caps & Accessories" at bounding box center [423, 84] width 157 height 30
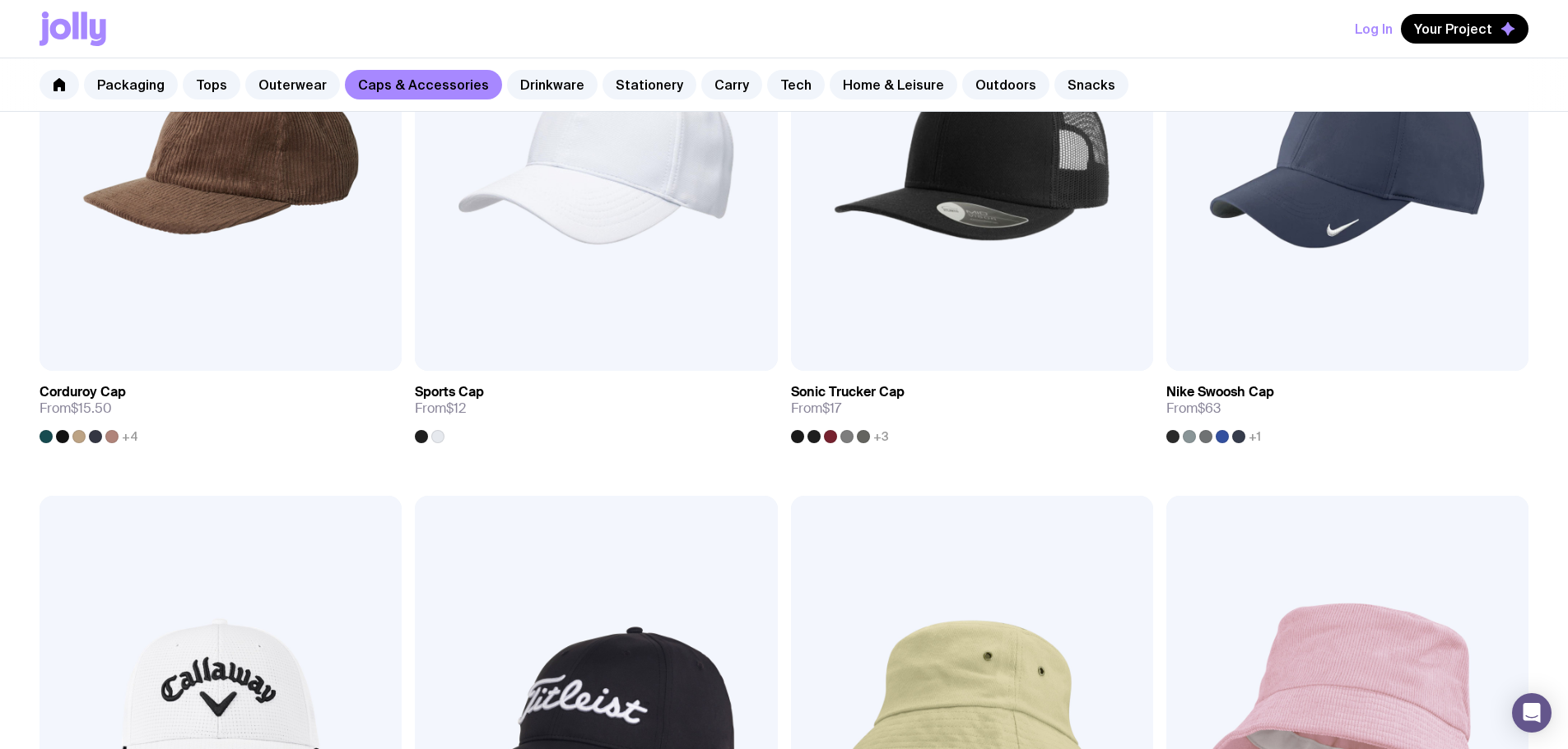
scroll to position [1050, 0]
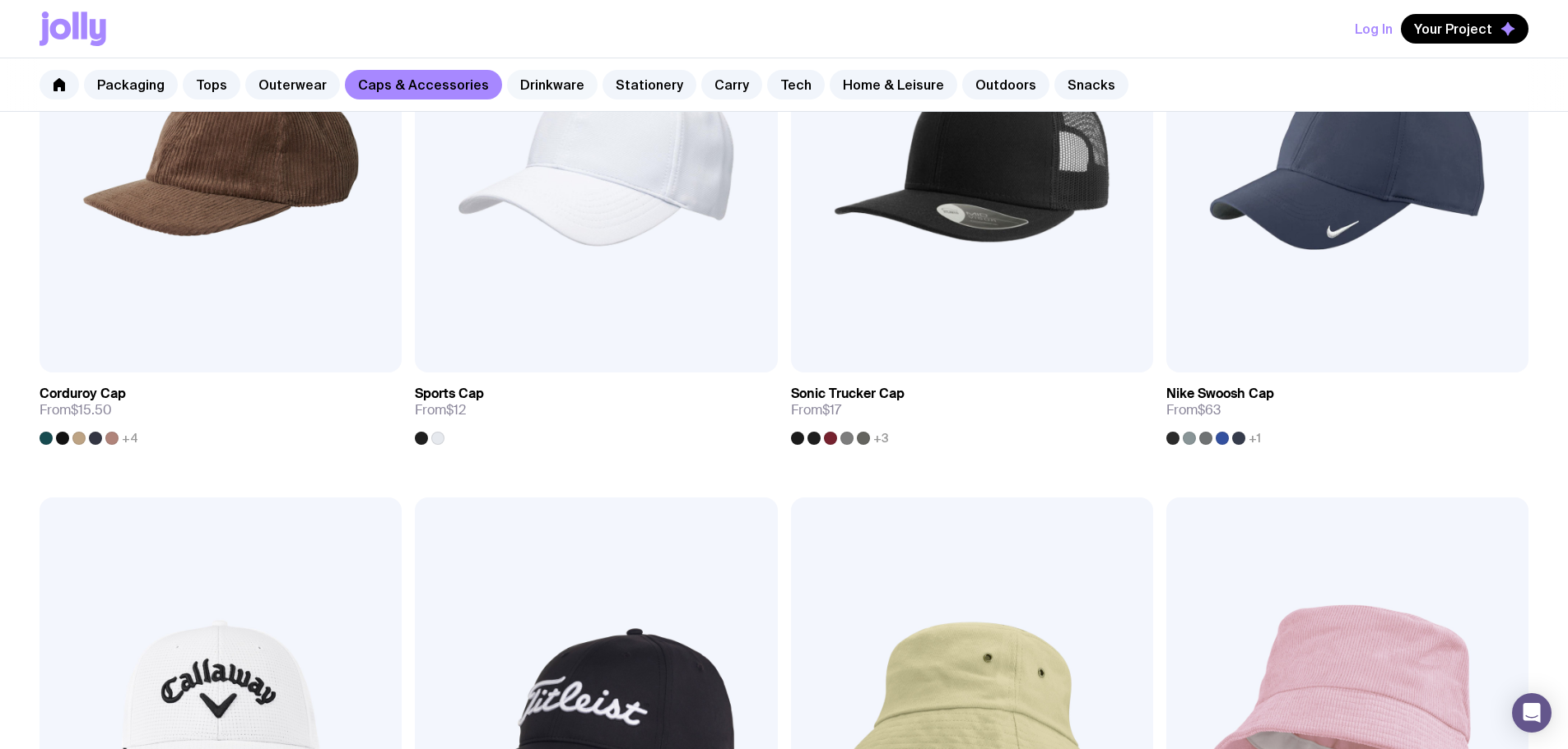
click at [537, 90] on link "Drinkware" at bounding box center [552, 84] width 91 height 30
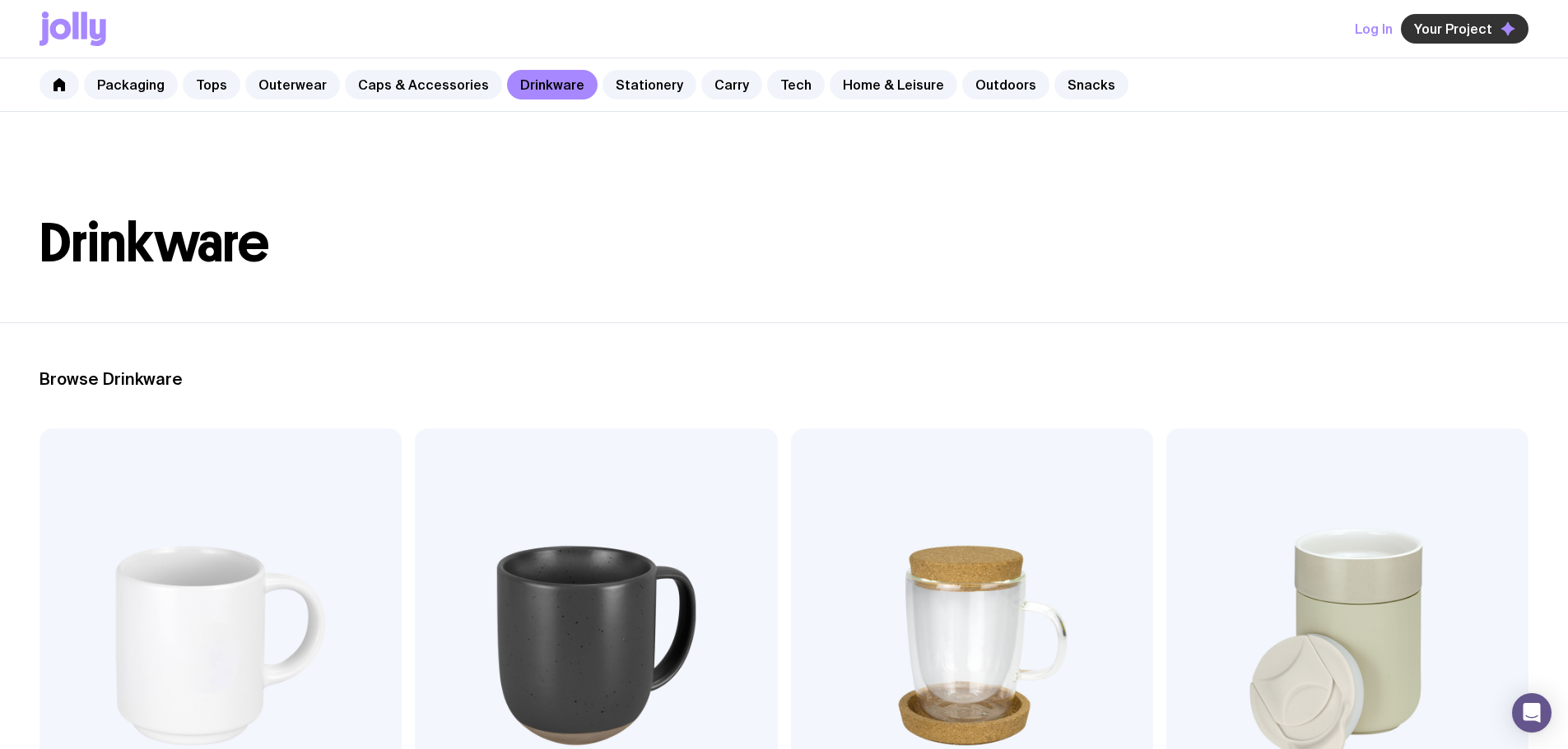
click at [1480, 26] on span "Your Project" at bounding box center [1454, 29] width 78 height 16
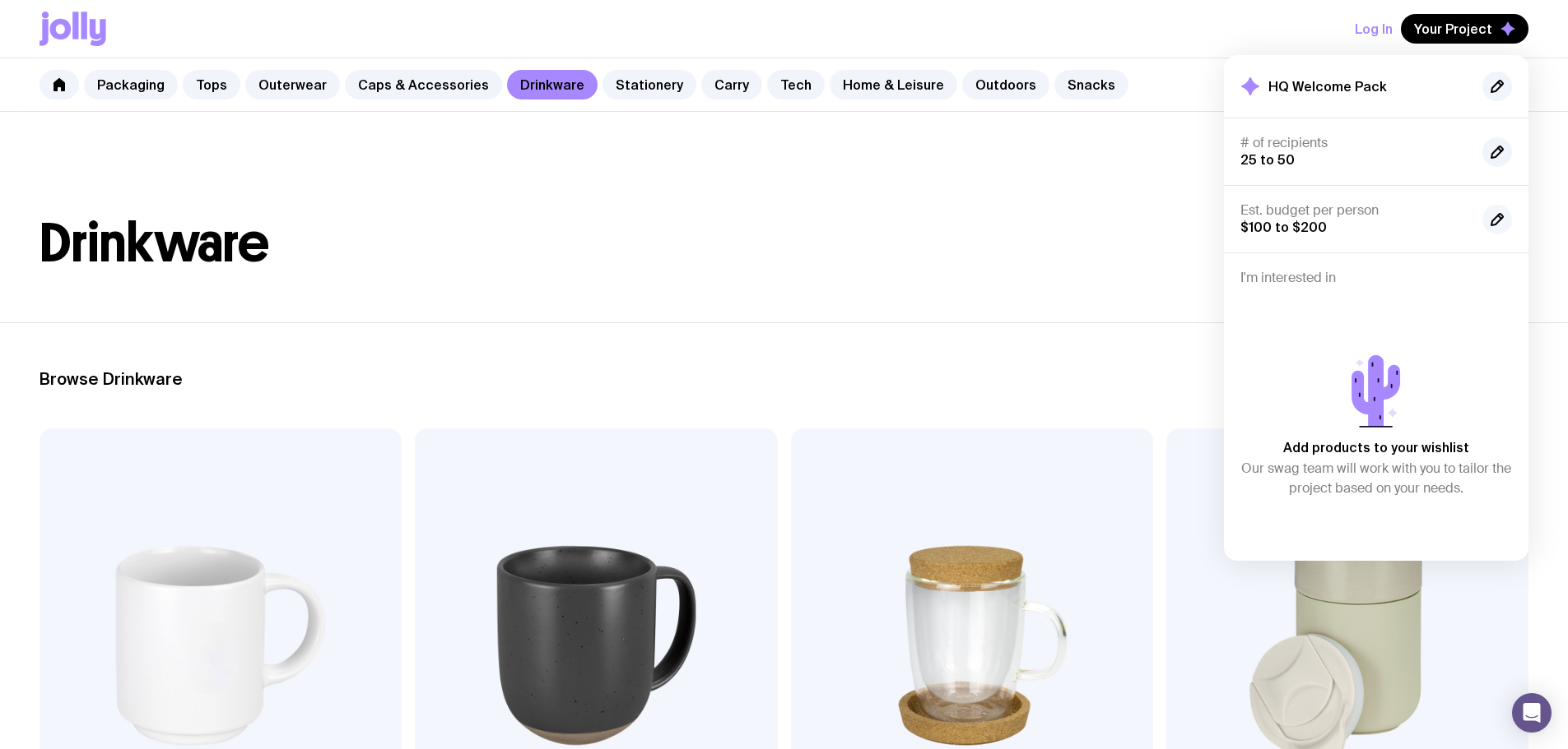
click at [1501, 223] on icon "button" at bounding box center [1497, 220] width 20 height 20
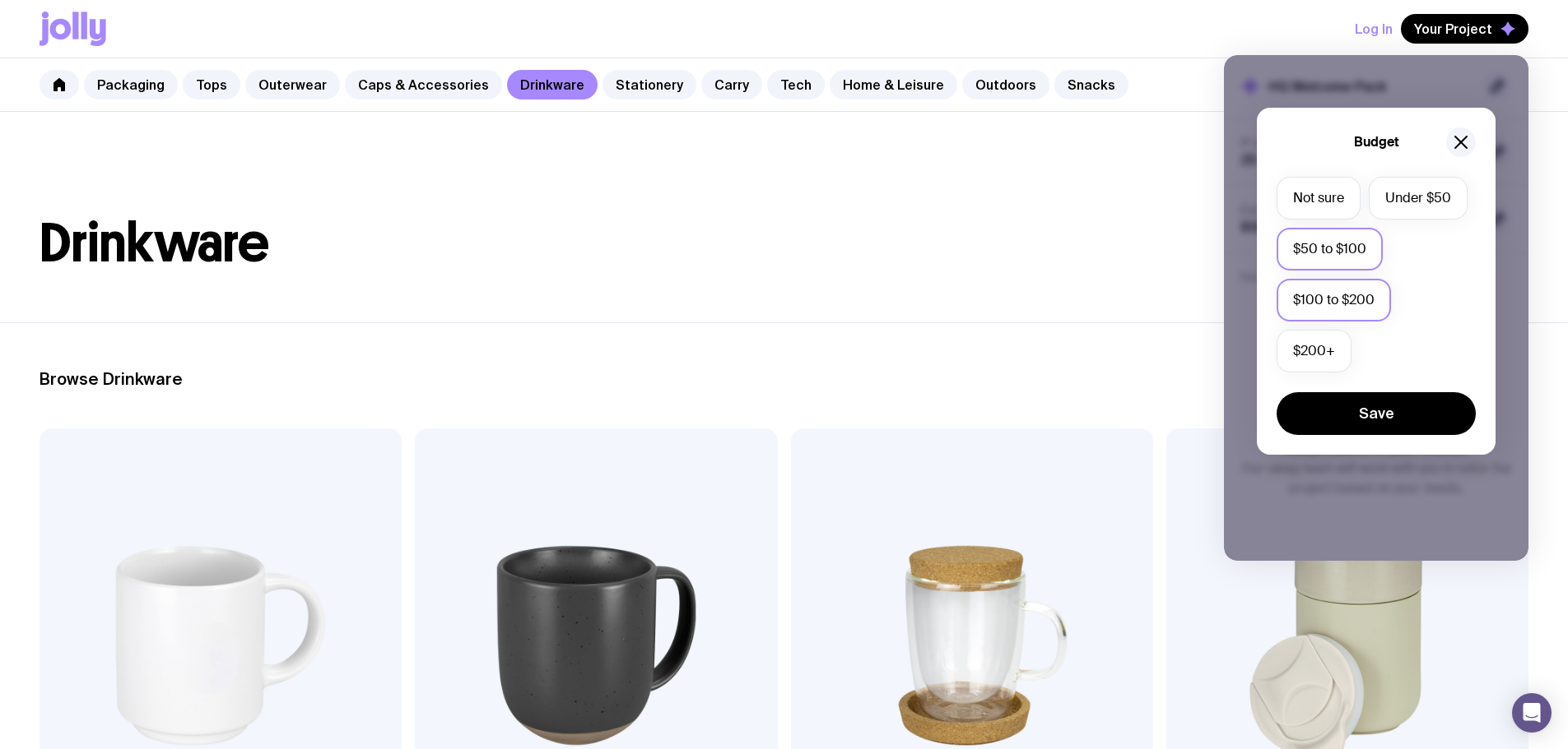
click at [1366, 255] on label "$50 to $100" at bounding box center [1329, 249] width 106 height 43
click at [0, 0] on input "$50 to $100" at bounding box center [0, 0] width 0 height 0
click at [1395, 420] on button "Save" at bounding box center [1375, 413] width 199 height 43
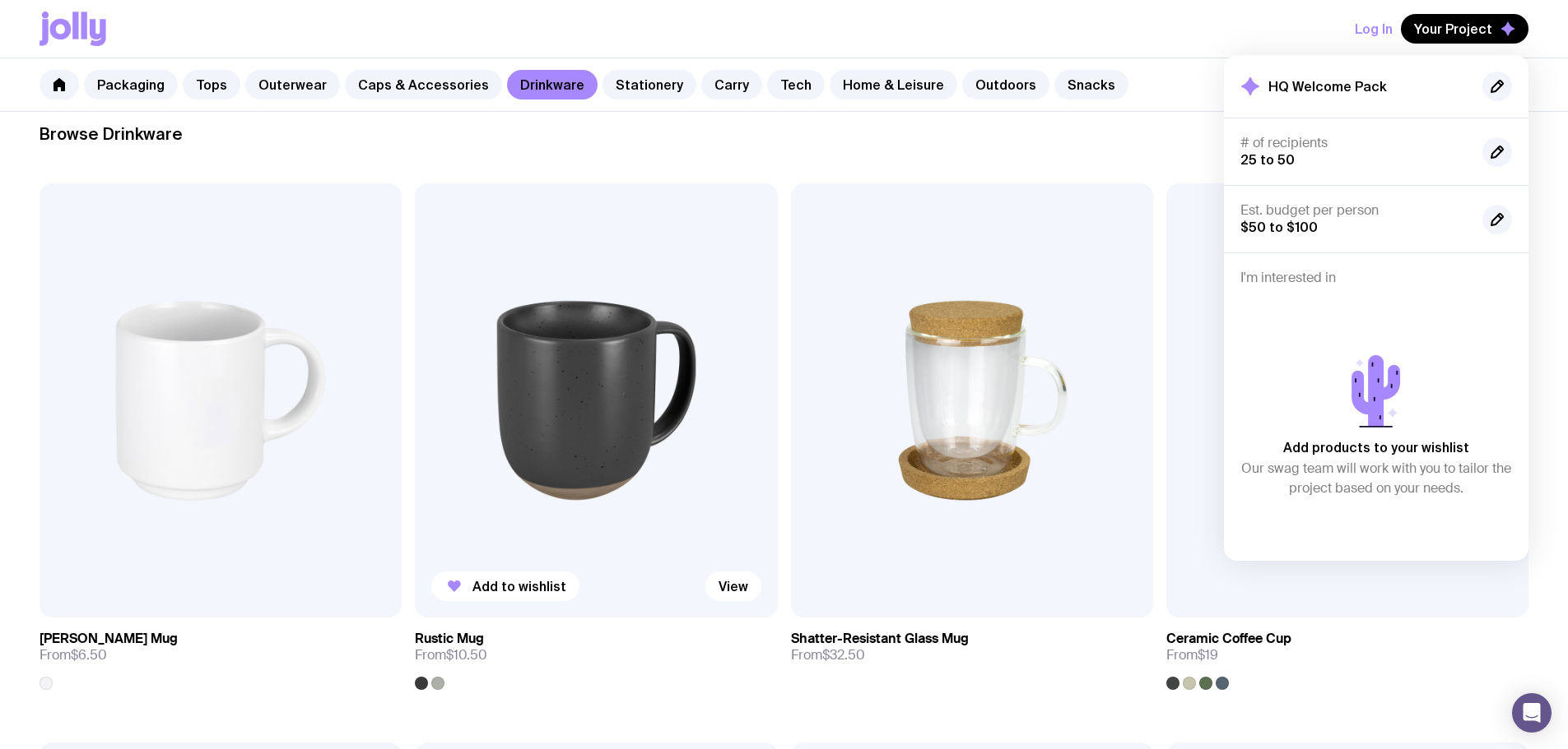
scroll to position [247, 0]
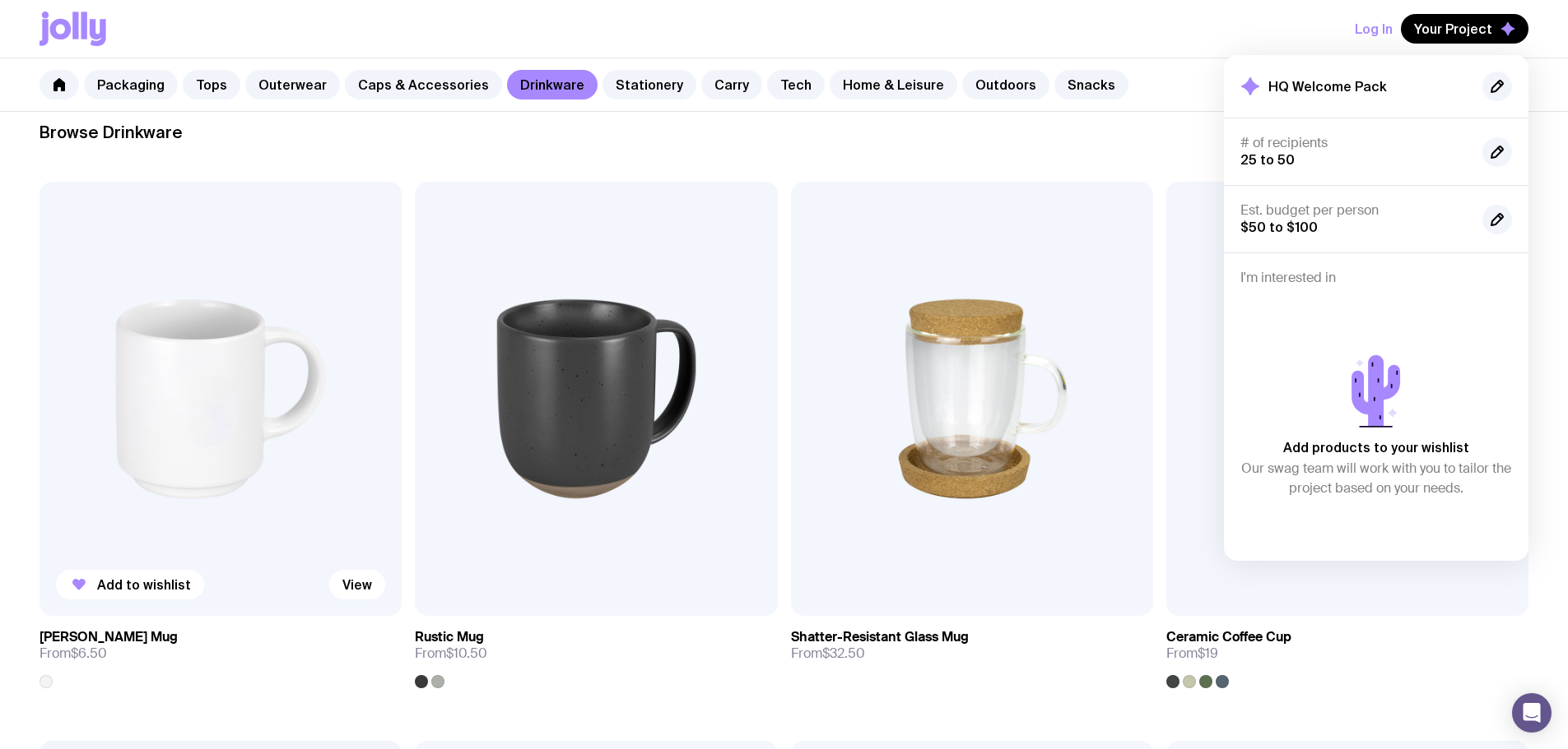
click at [181, 328] on img at bounding box center [220, 399] width 362 height 434
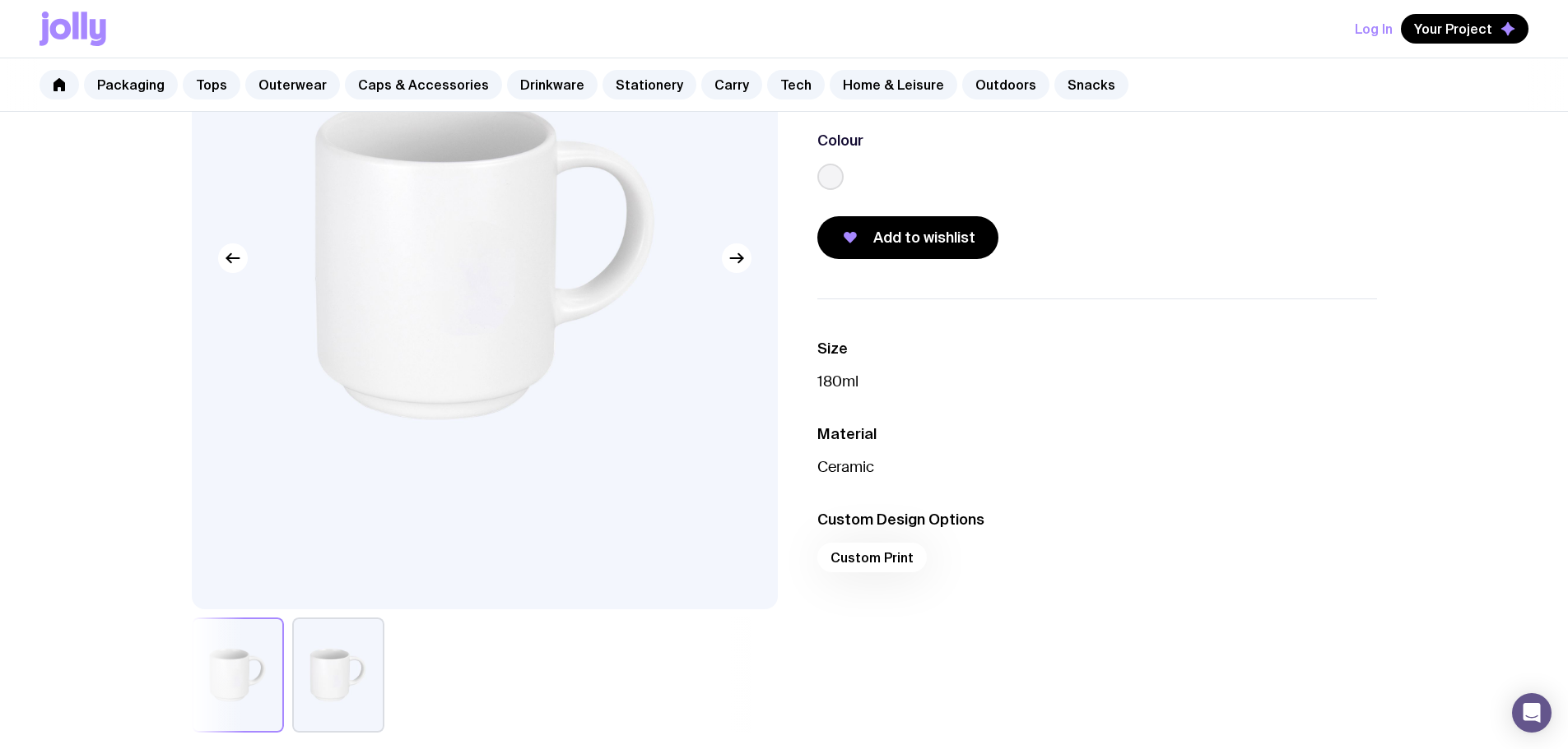
scroll to position [83, 0]
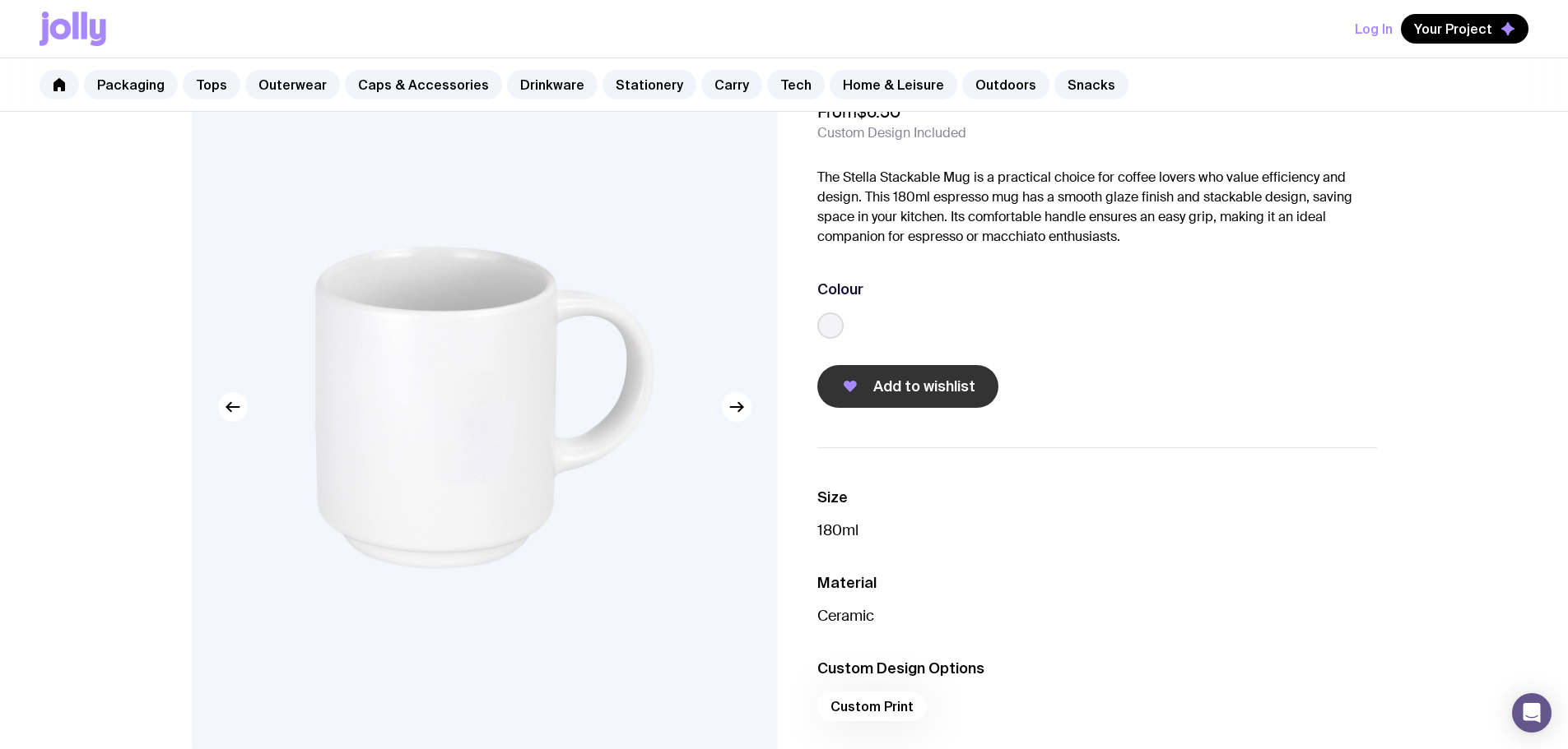
click at [891, 389] on span "Add to wishlist" at bounding box center [924, 387] width 102 height 20
click at [521, 89] on link "Drinkware" at bounding box center [552, 84] width 91 height 30
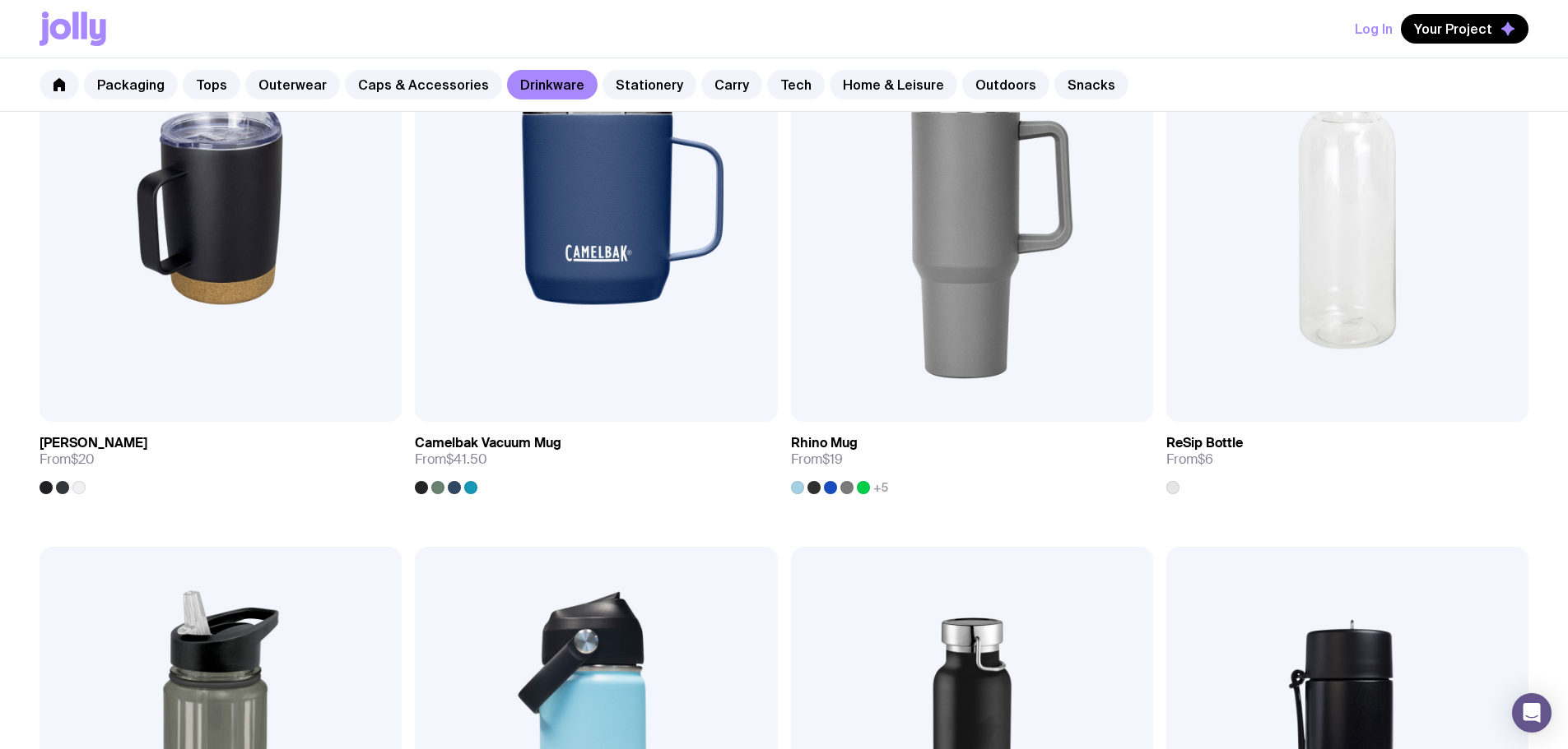
scroll to position [1314, 0]
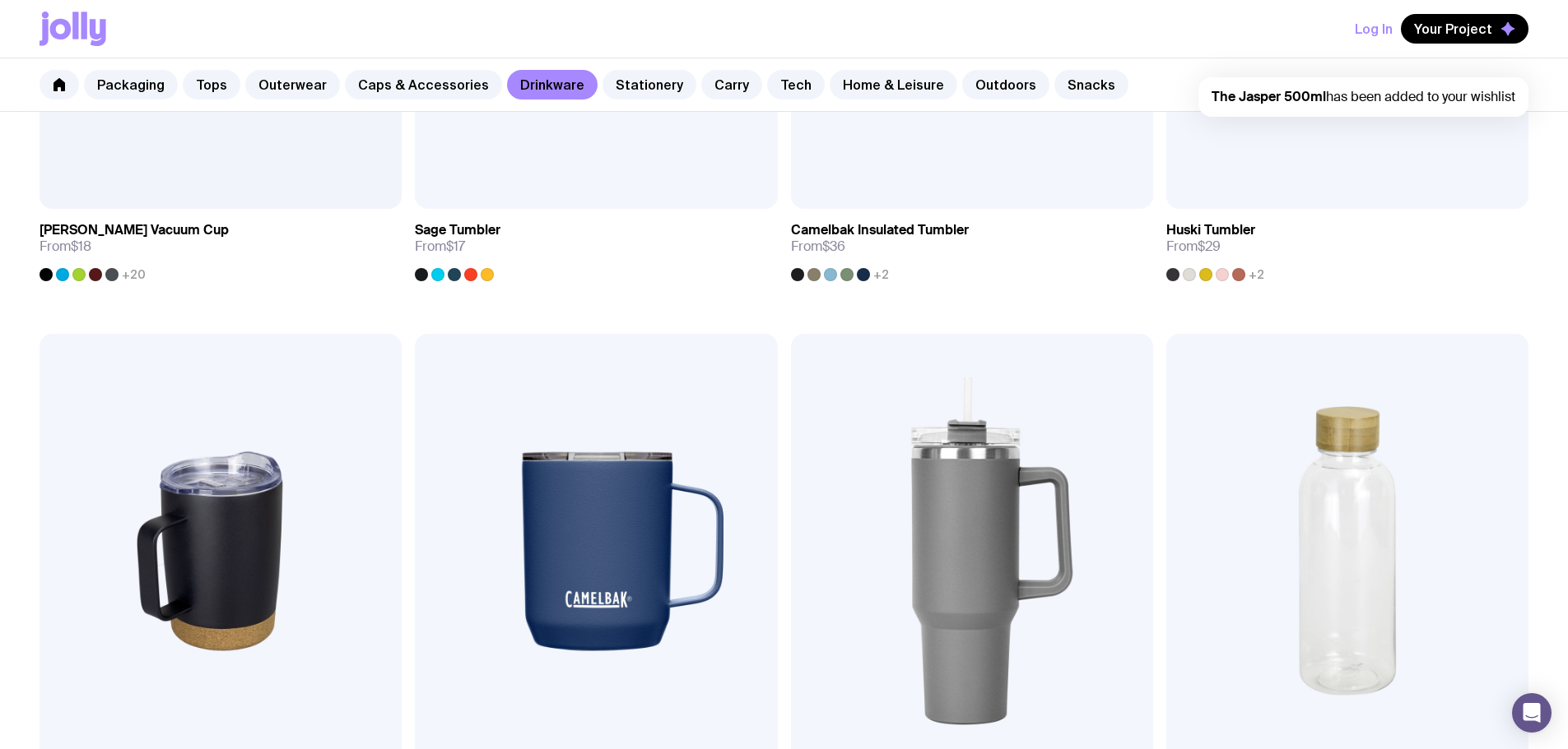
scroll to position [1067, 0]
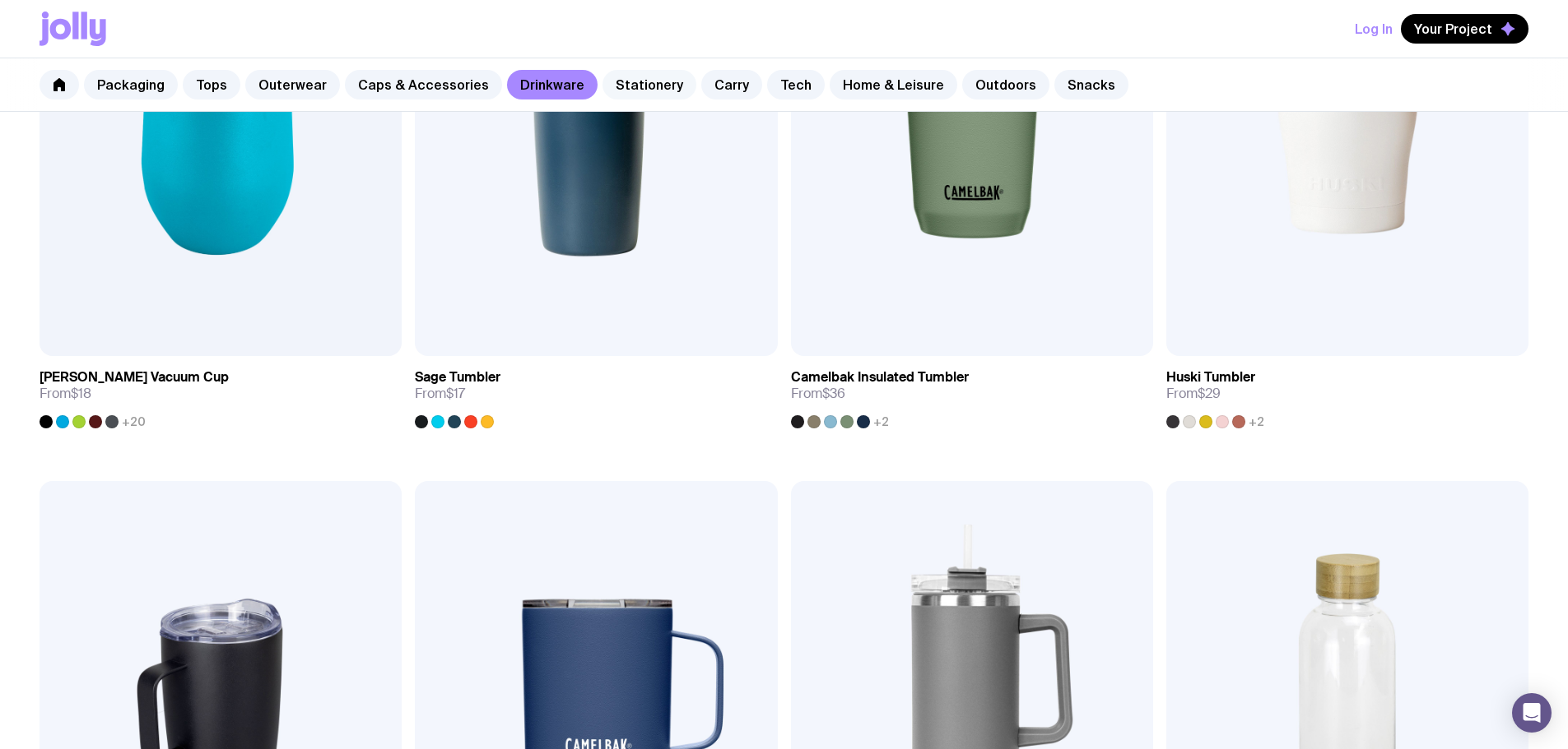
click at [652, 92] on link "Stationery" at bounding box center [649, 84] width 94 height 30
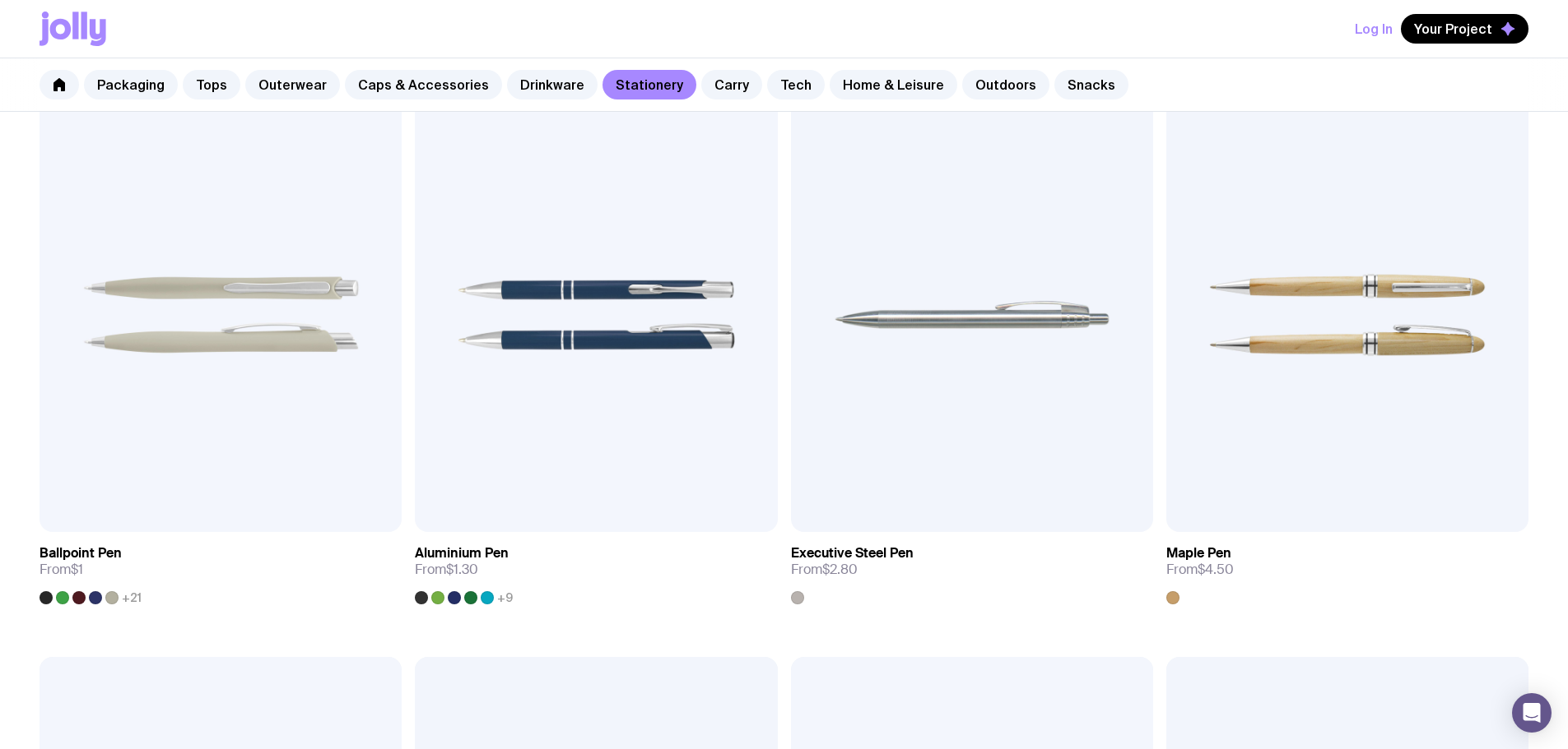
scroll to position [329, 0]
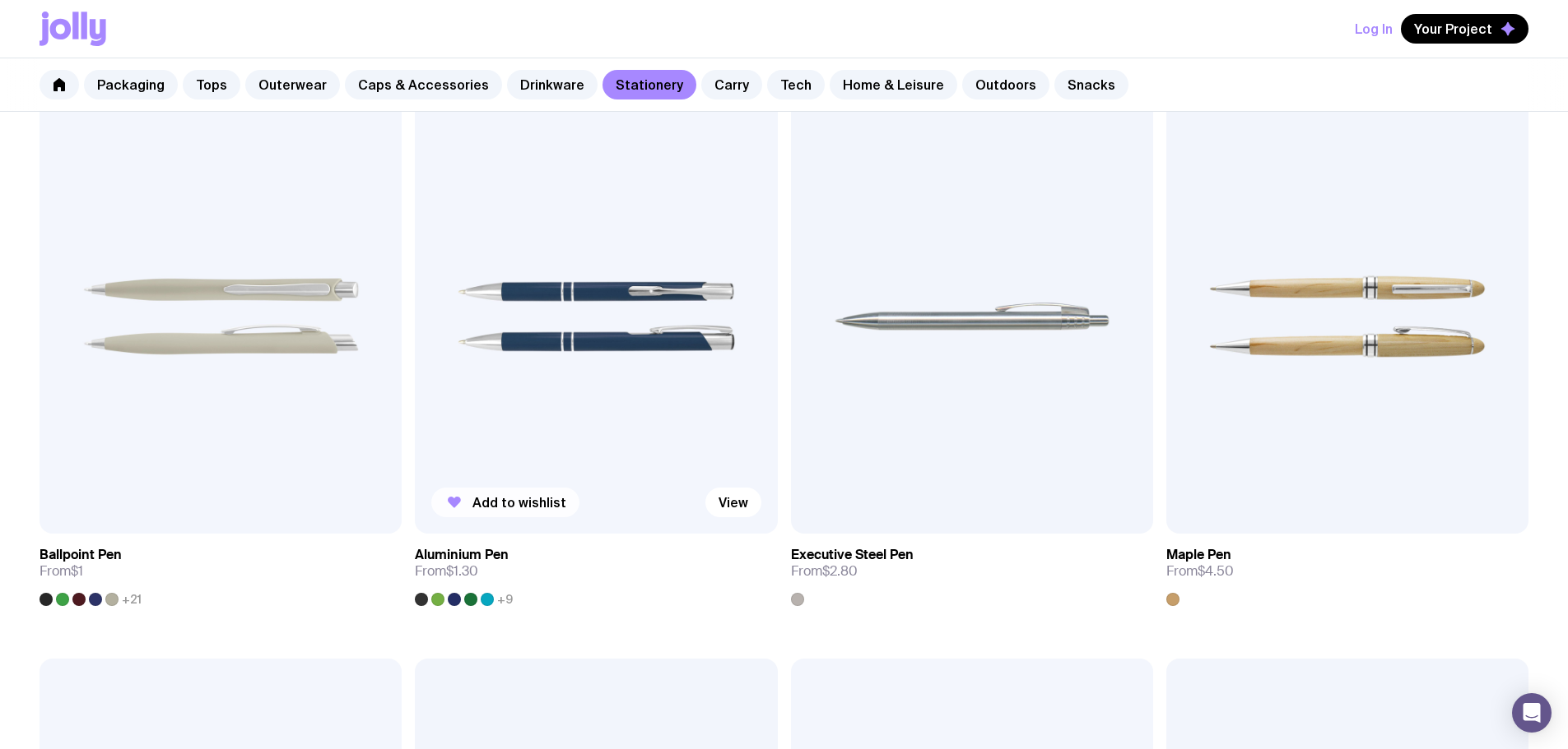
click at [472, 495] on span "Add to wishlist" at bounding box center [519, 503] width 94 height 16
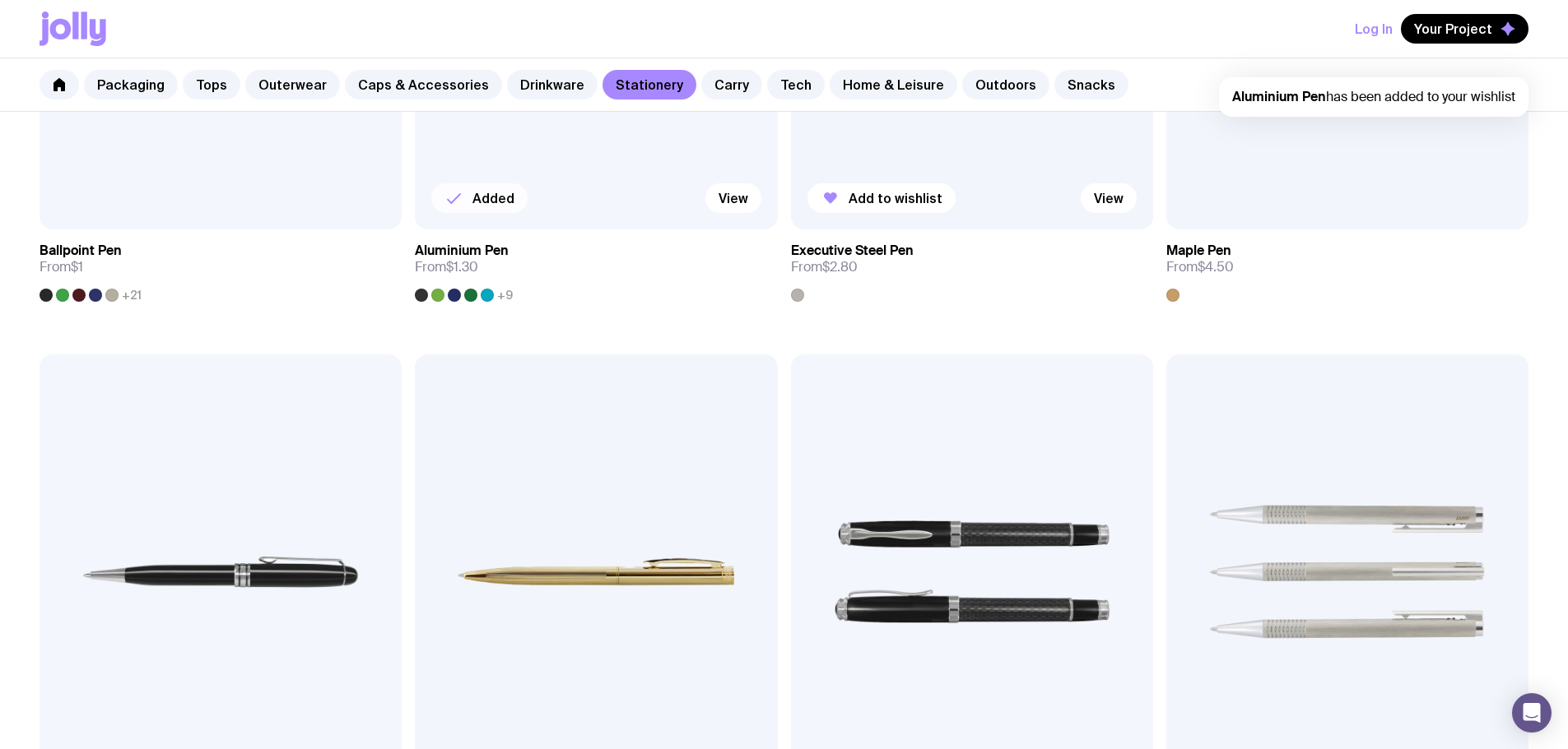
scroll to position [658, 0]
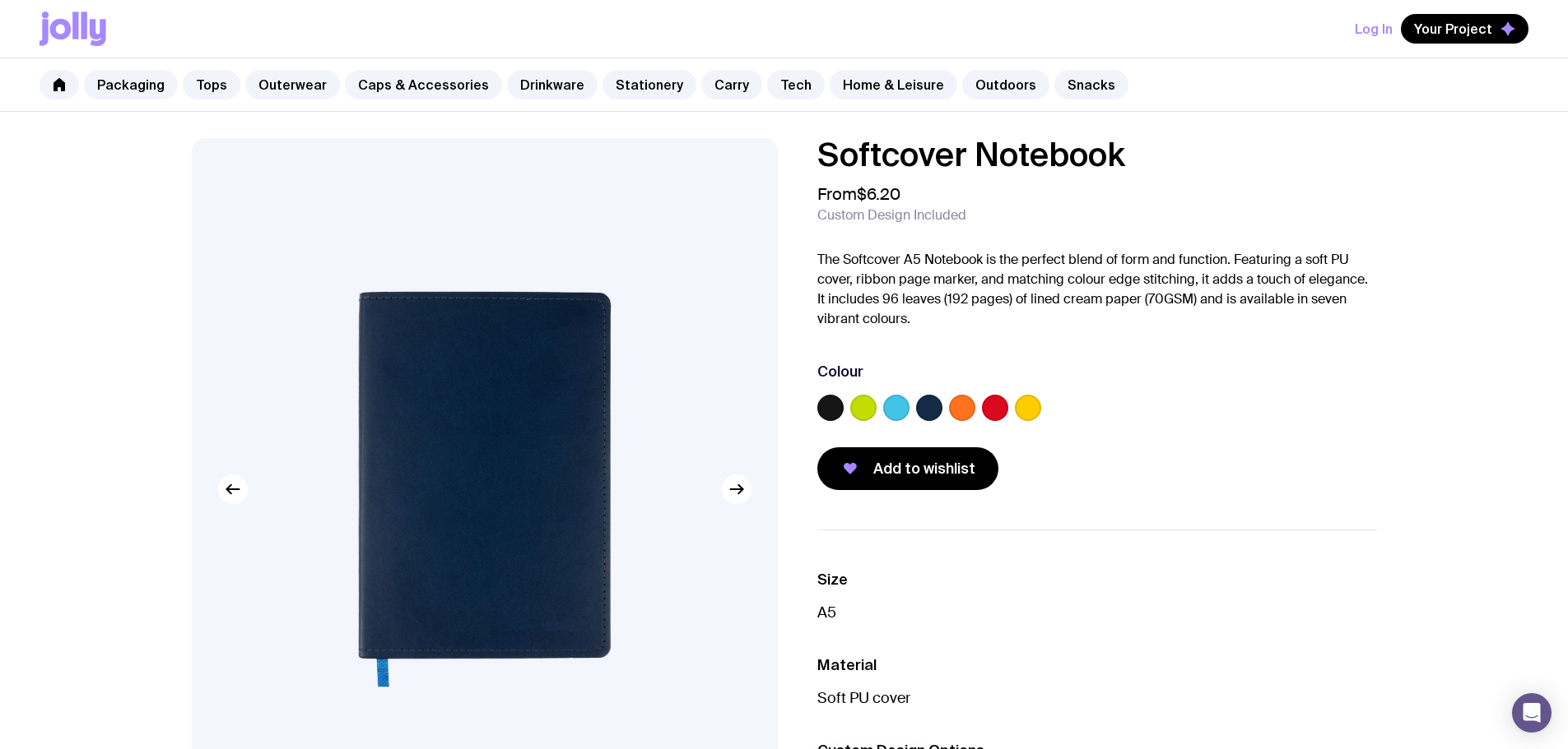
click at [996, 405] on label at bounding box center [995, 408] width 26 height 26
click at [0, 0] on input "radio" at bounding box center [0, 0] width 0 height 0
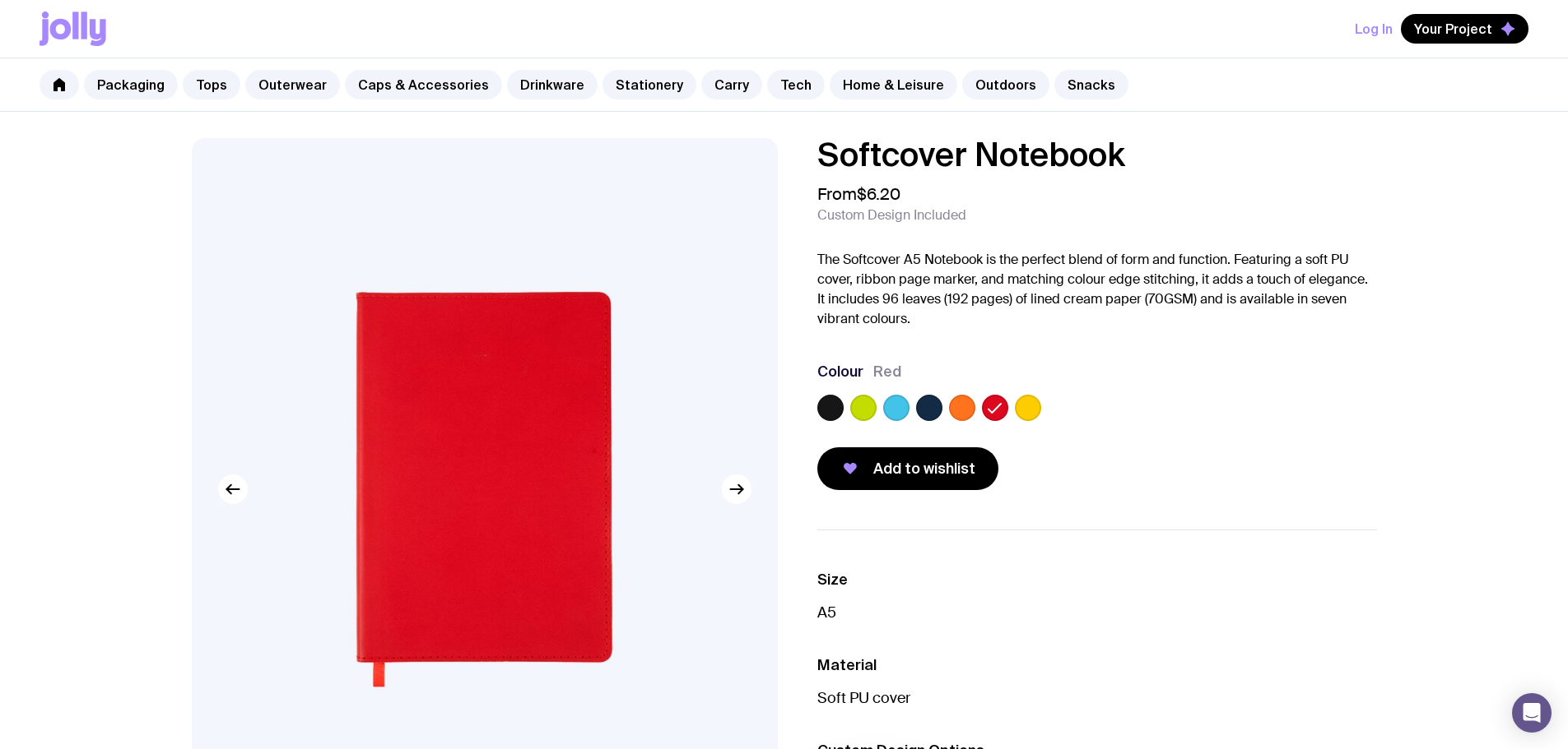
click at [836, 403] on label at bounding box center [830, 408] width 26 height 26
click at [0, 0] on input "radio" at bounding box center [0, 0] width 0 height 0
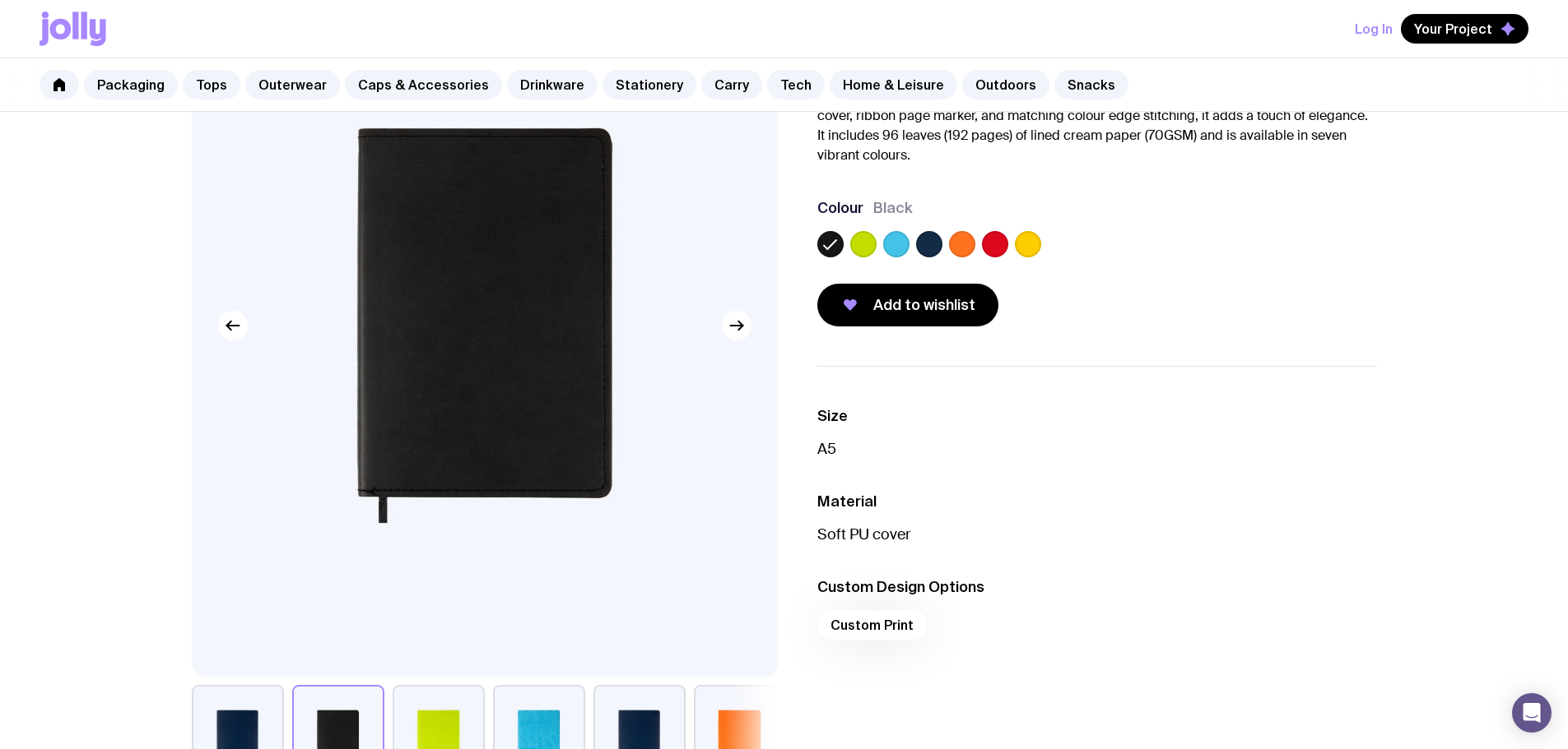
scroll to position [164, 0]
click at [923, 301] on span "Add to wishlist" at bounding box center [924, 304] width 102 height 20
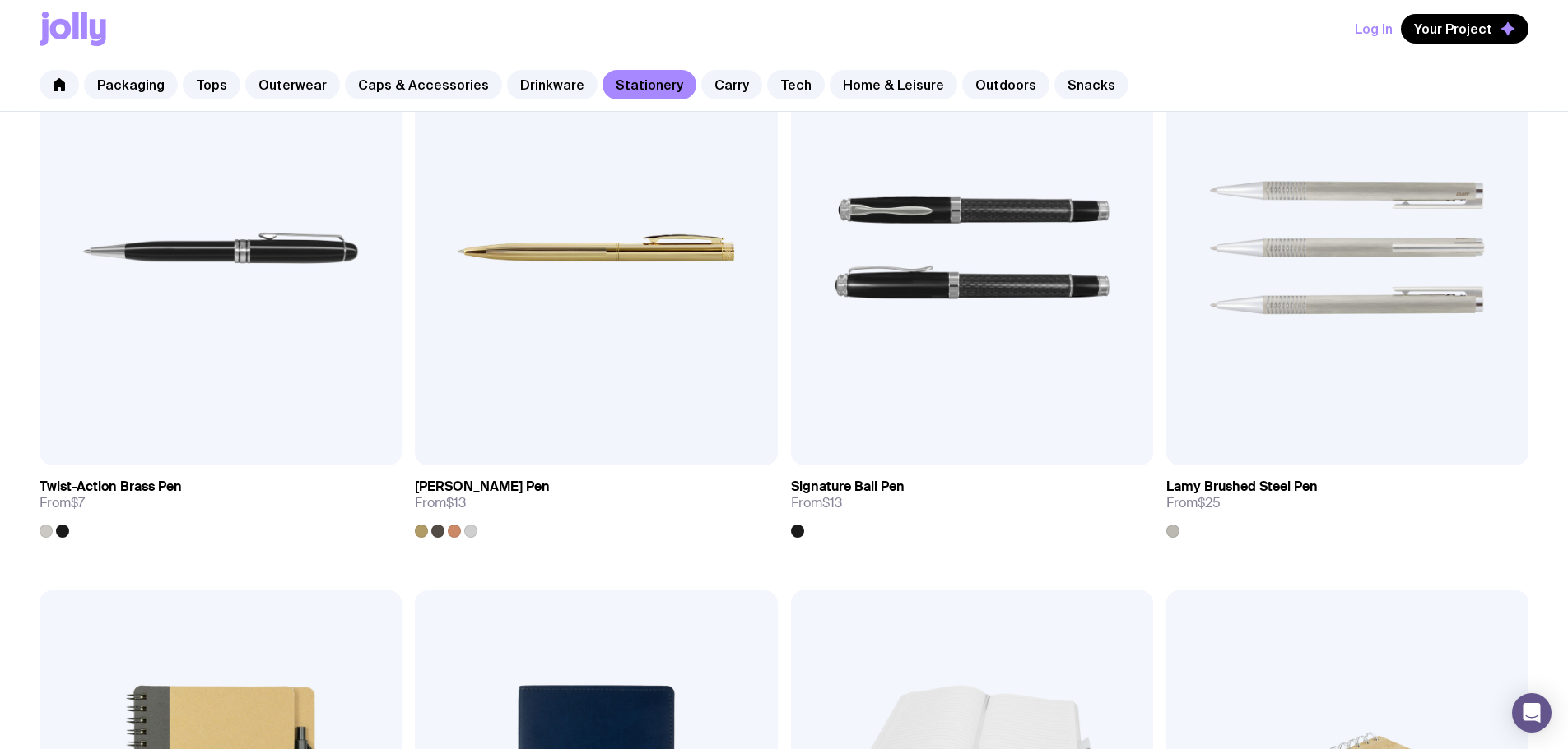
scroll to position [987, 0]
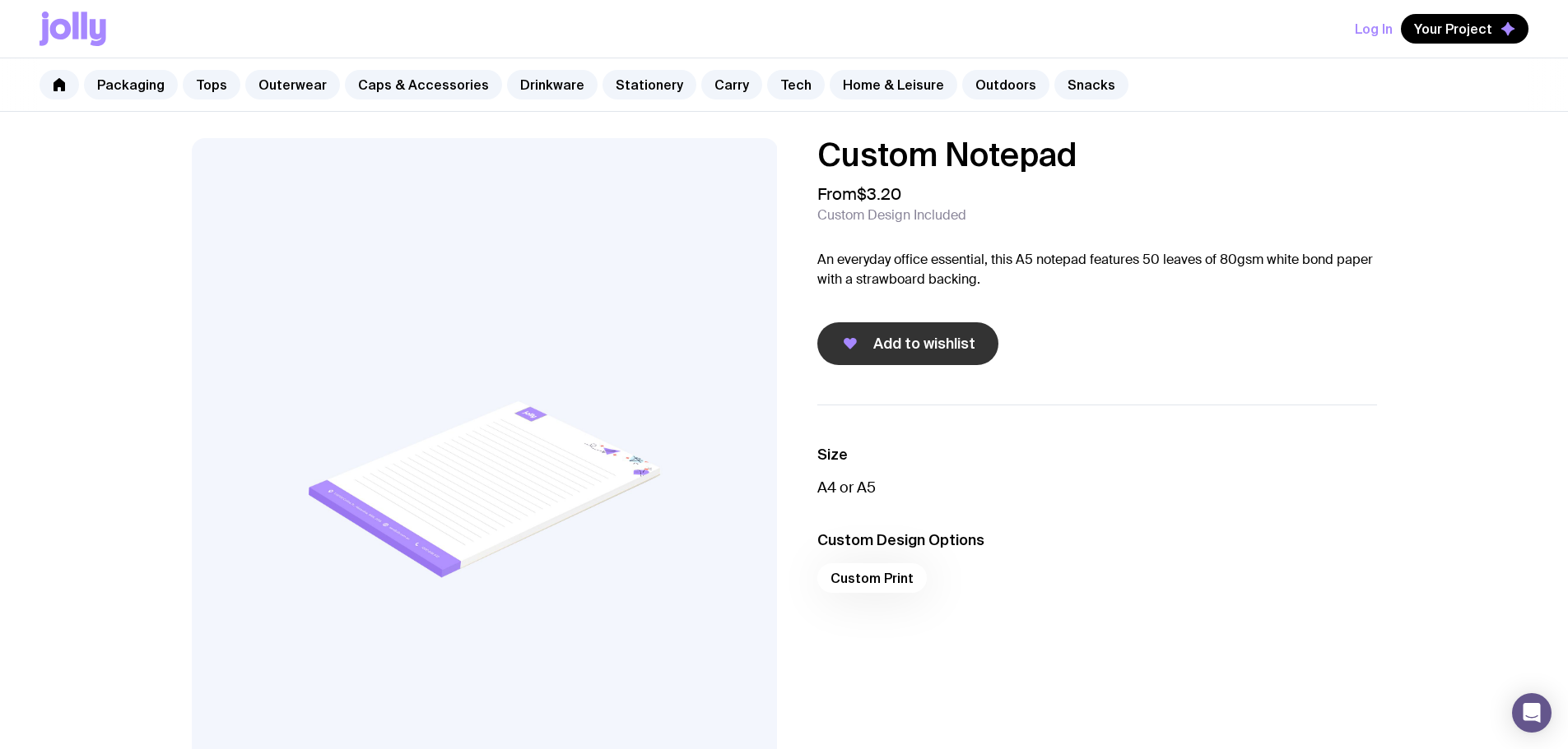
click at [919, 345] on span "Add to wishlist" at bounding box center [924, 344] width 102 height 20
click at [621, 97] on link "Stationery" at bounding box center [649, 84] width 94 height 30
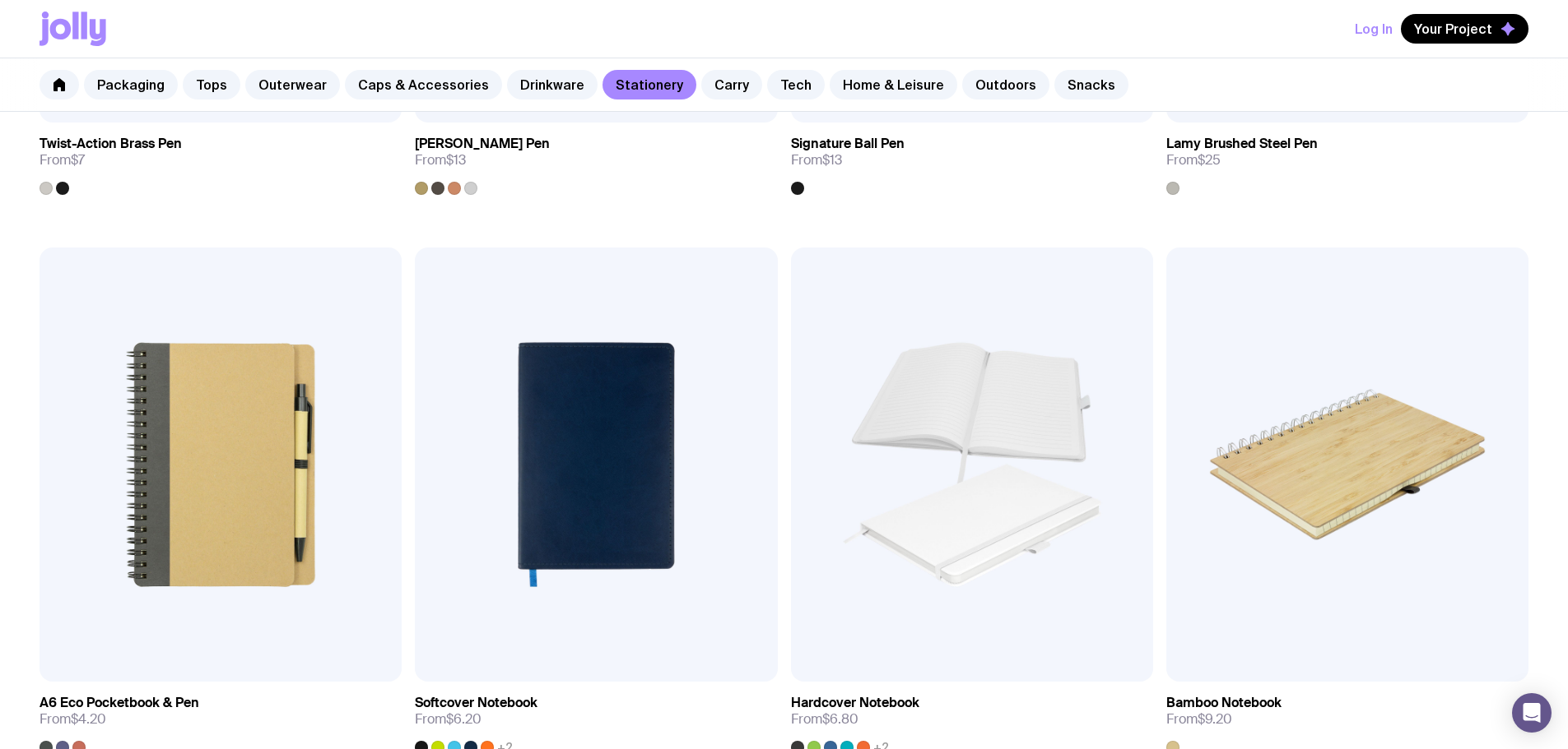
scroll to position [1398, 0]
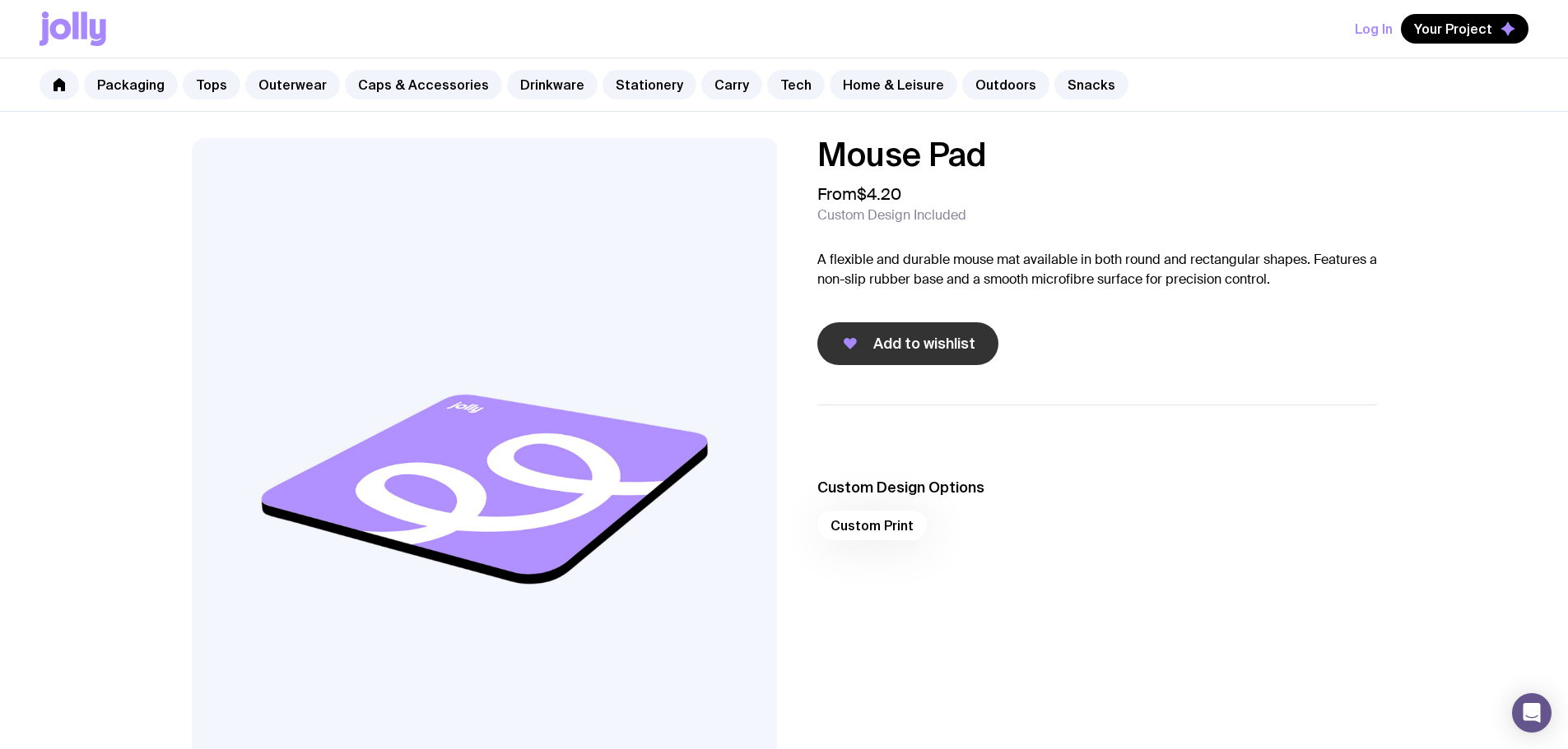
click at [919, 348] on span "Add to wishlist" at bounding box center [924, 344] width 102 height 20
drag, startPoint x: 630, startPoint y: 91, endPoint x: 823, endPoint y: 281, distance: 270.8
click at [630, 92] on link "Stationery" at bounding box center [649, 84] width 94 height 30
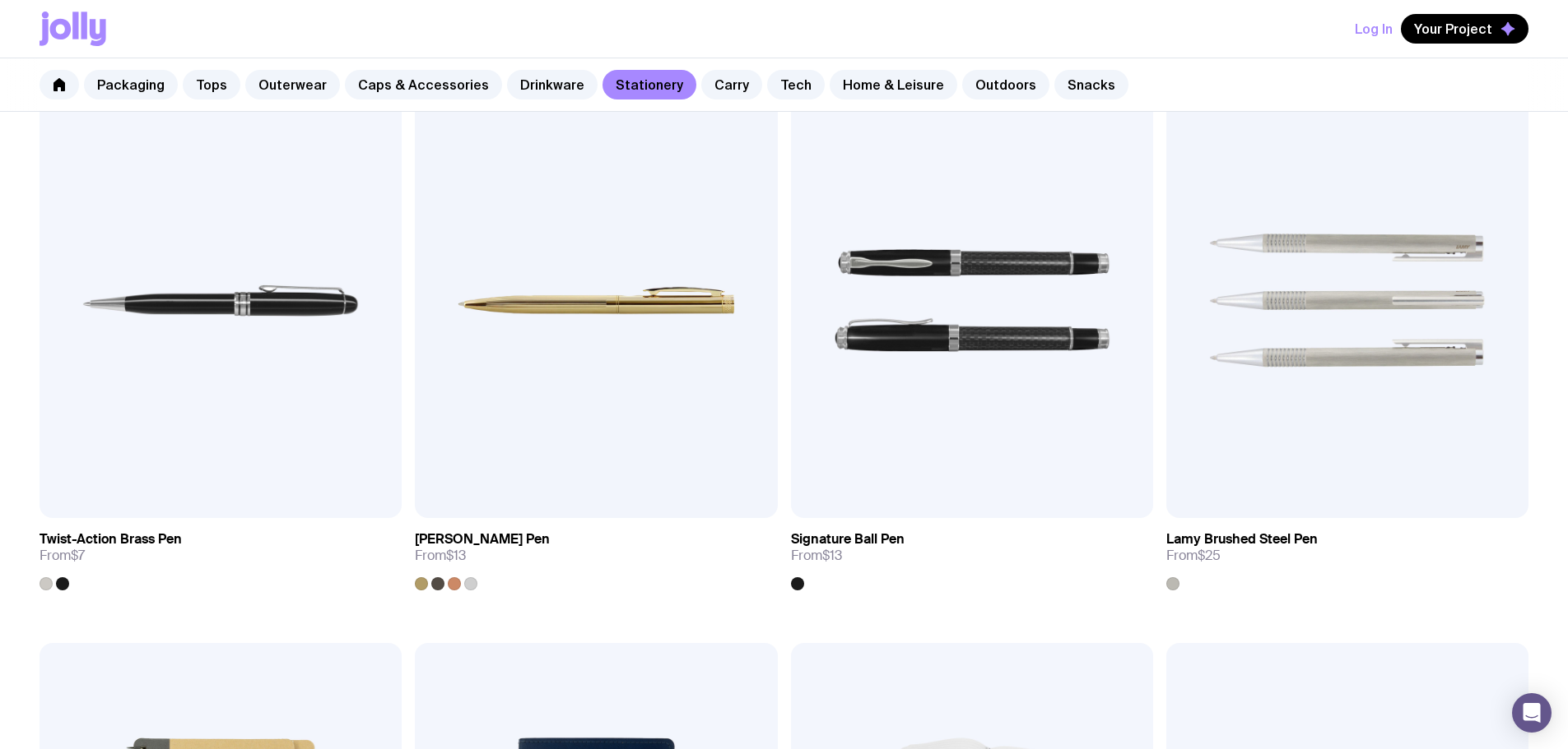
scroll to position [1562, 0]
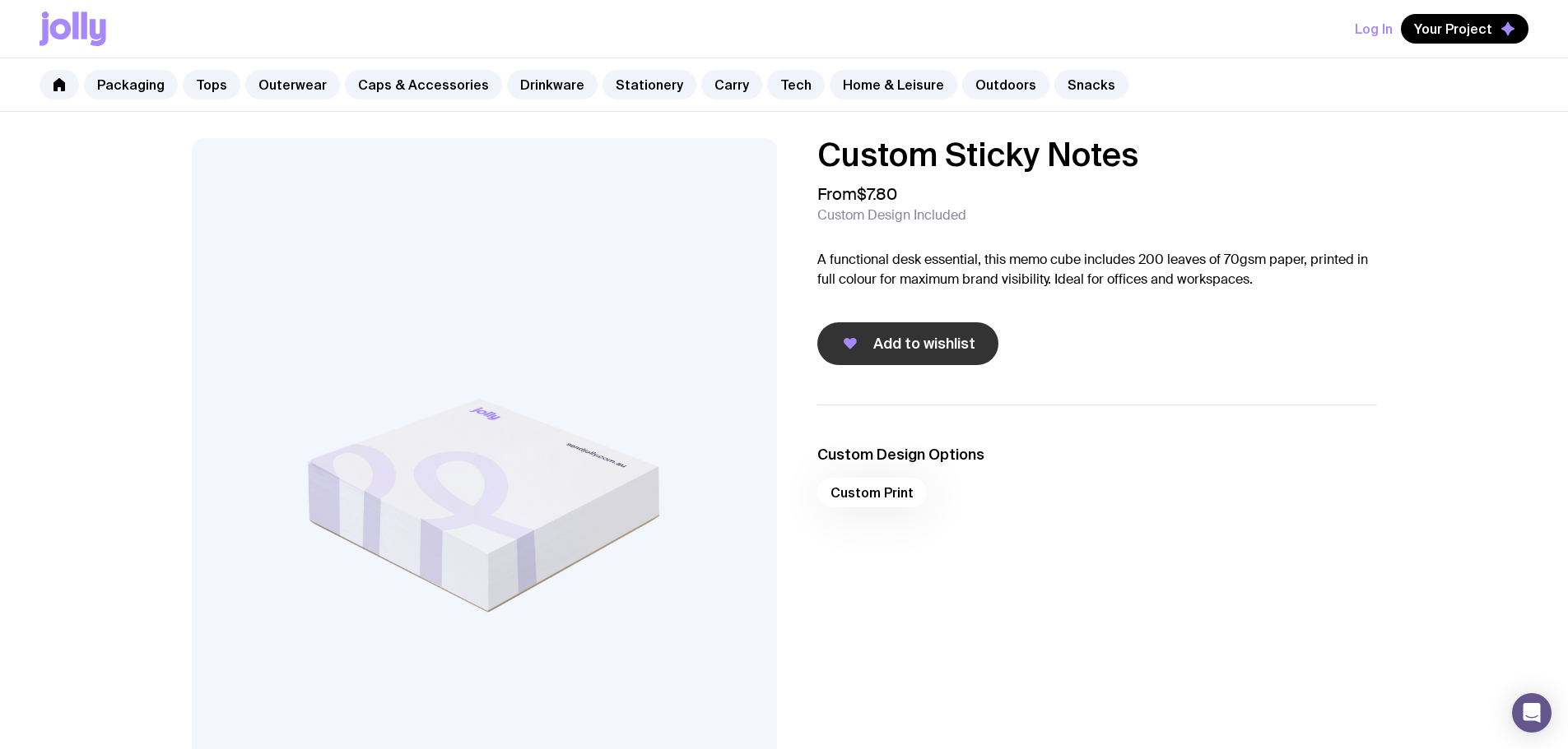
click at [940, 353] on span "Add to wishlist" at bounding box center [924, 344] width 102 height 20
click at [772, 92] on link "Tech" at bounding box center [795, 84] width 57 height 30
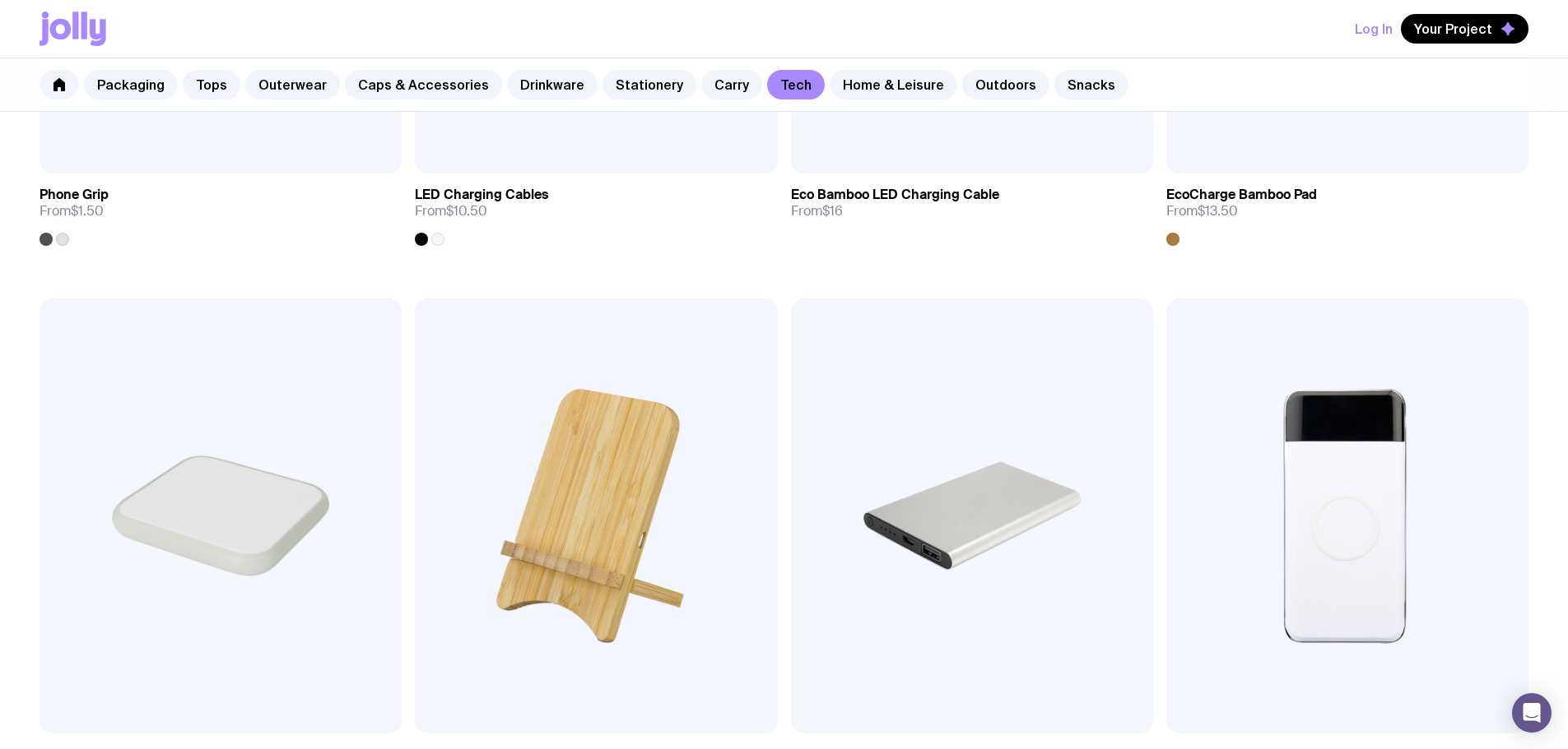
scroll to position [987, 0]
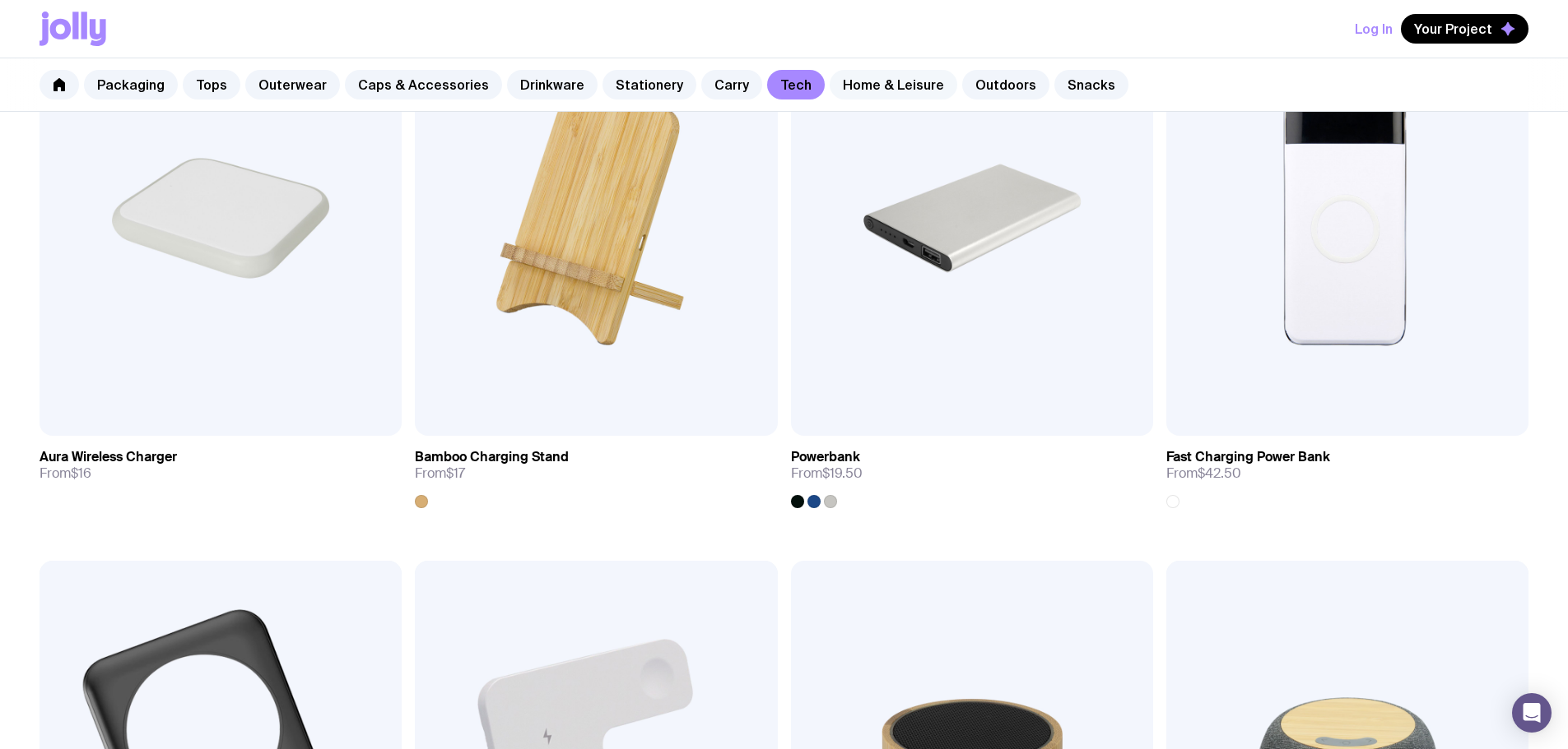
click at [889, 98] on link "Home & Leisure" at bounding box center [893, 84] width 127 height 30
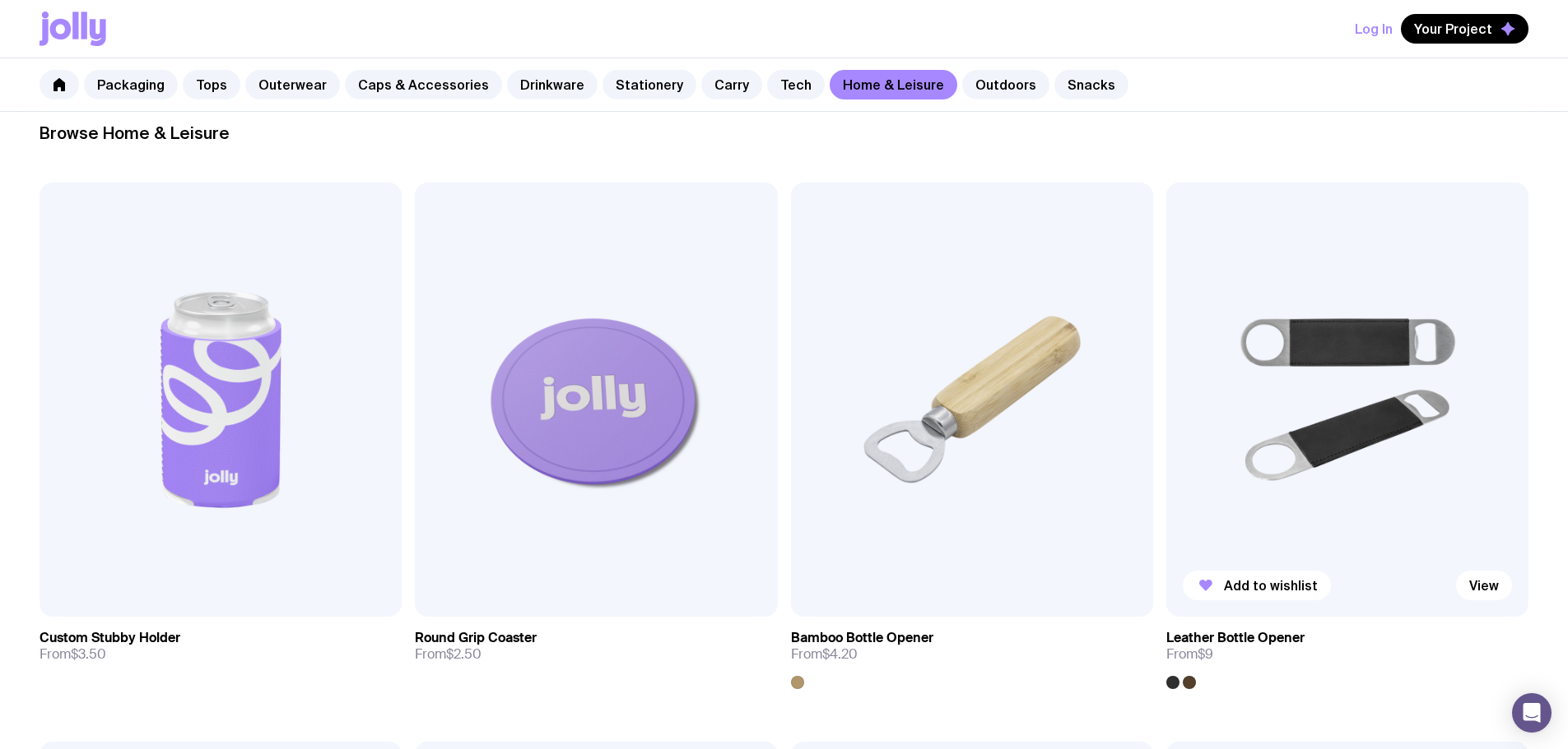
scroll to position [247, 0]
click at [415, 337] on img at bounding box center [596, 399] width 362 height 434
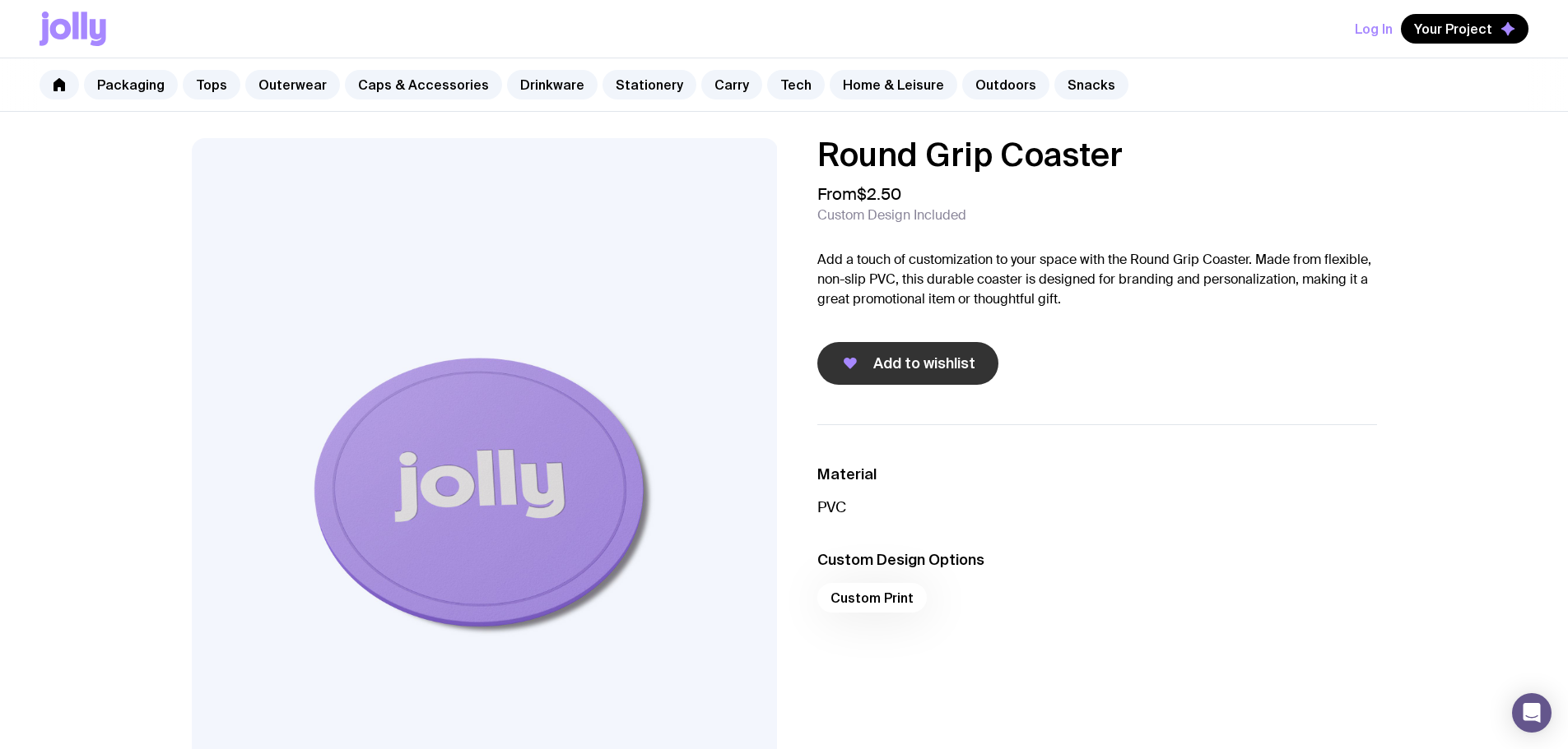
click at [930, 377] on button "Add to wishlist" at bounding box center [908, 363] width 181 height 43
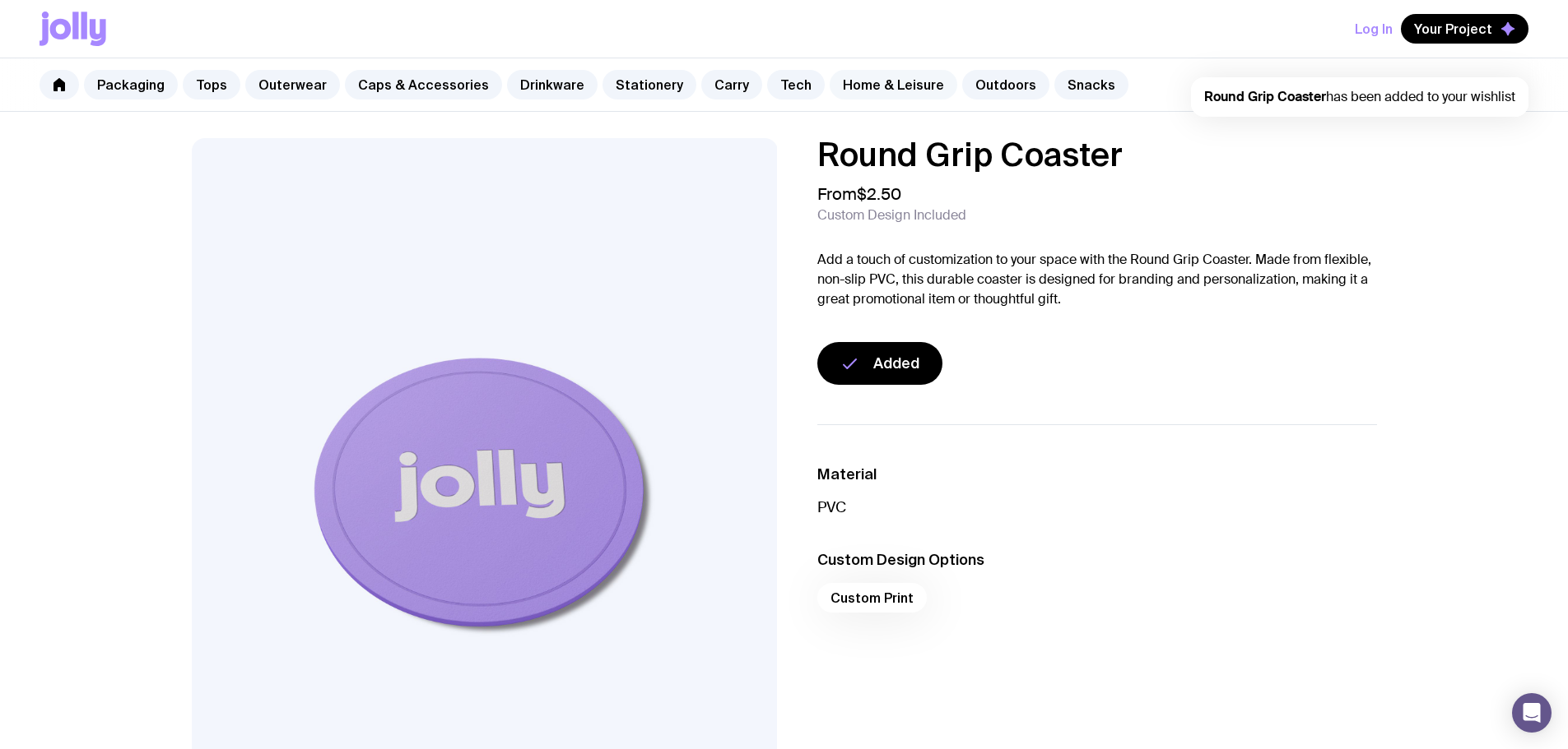
click at [885, 79] on link "Home & Leisure" at bounding box center [893, 84] width 127 height 30
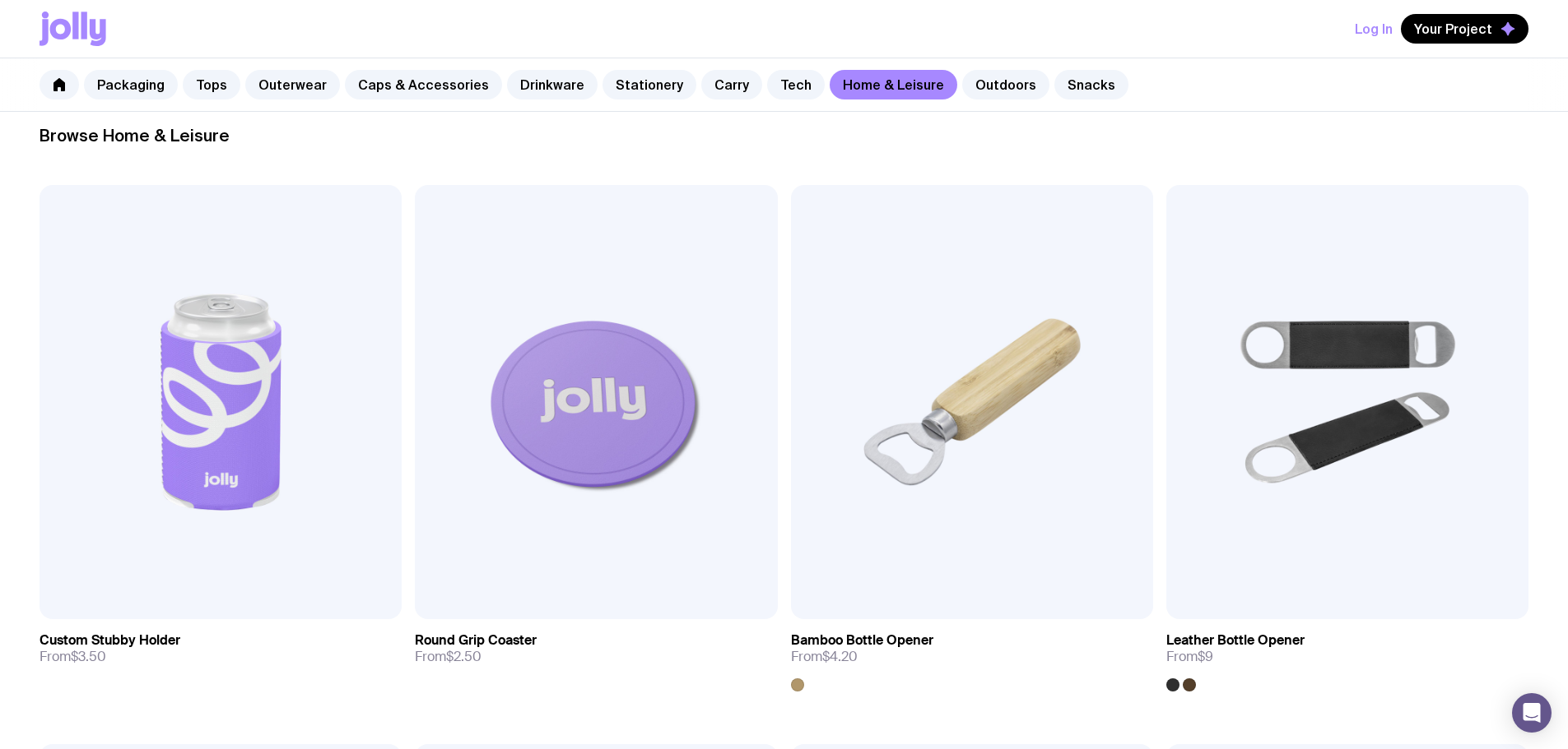
scroll to position [164, 0]
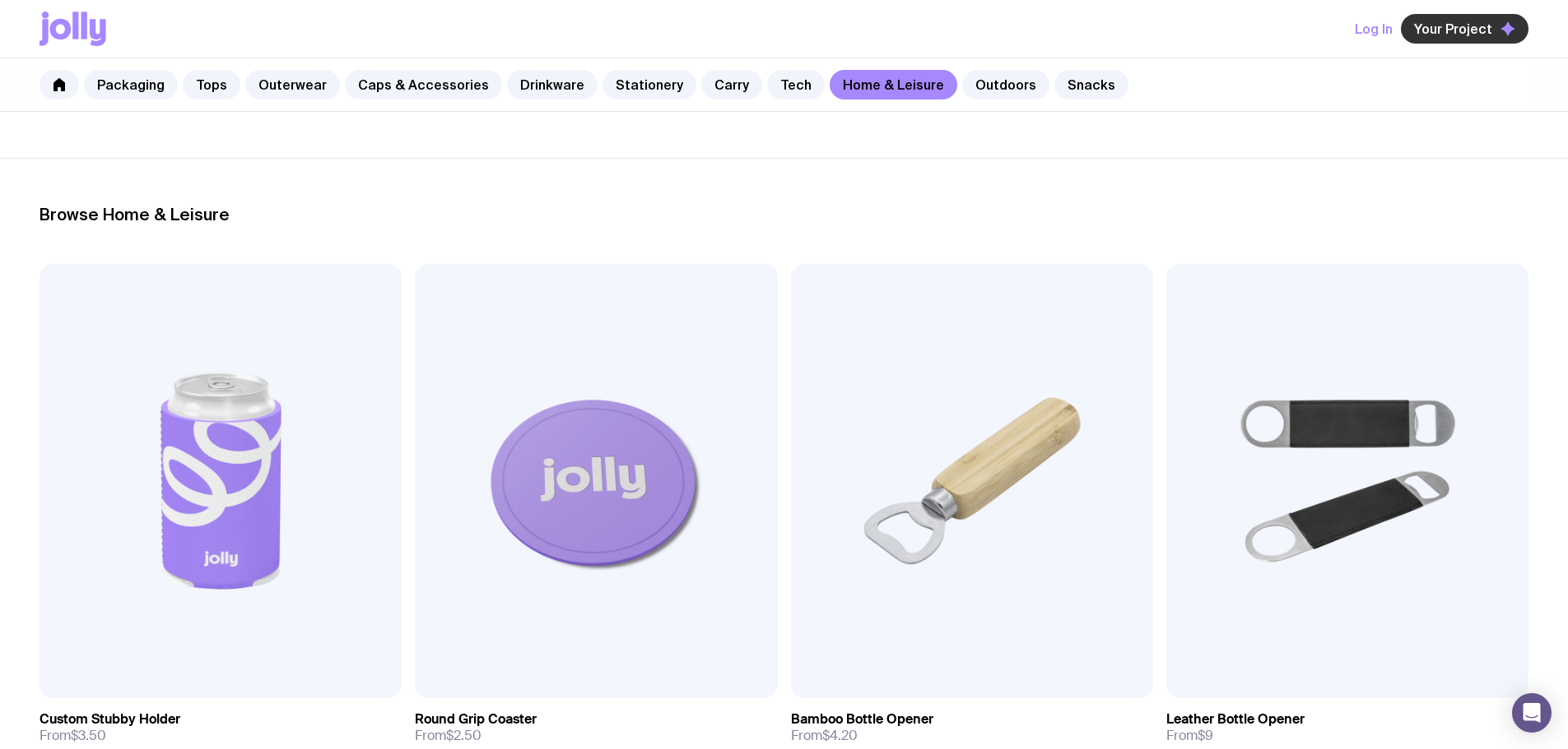
click at [1433, 30] on span "Your Project" at bounding box center [1454, 29] width 78 height 16
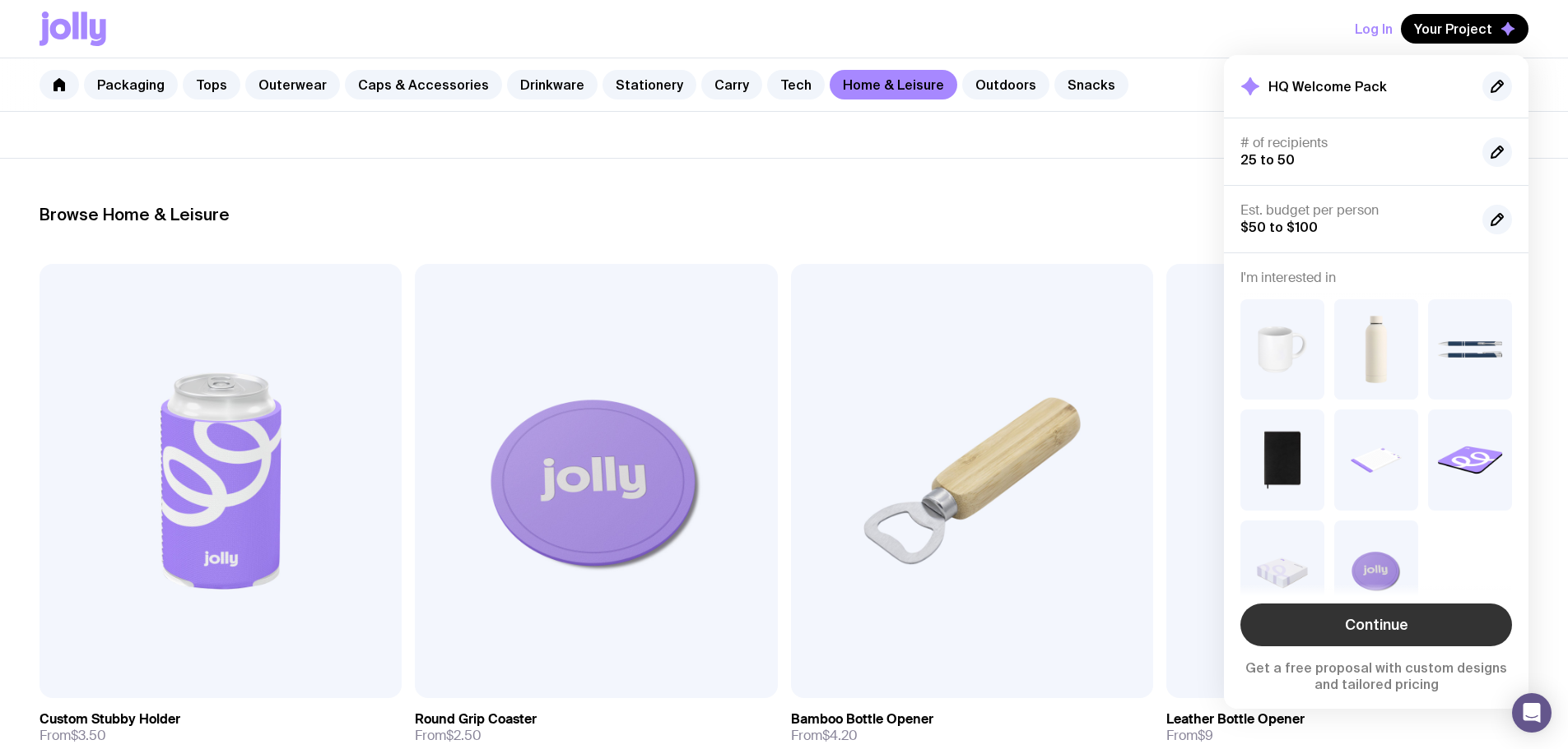
click at [1404, 626] on link "Continue" at bounding box center [1375, 625] width 272 height 43
